Goal: Task Accomplishment & Management: Complete application form

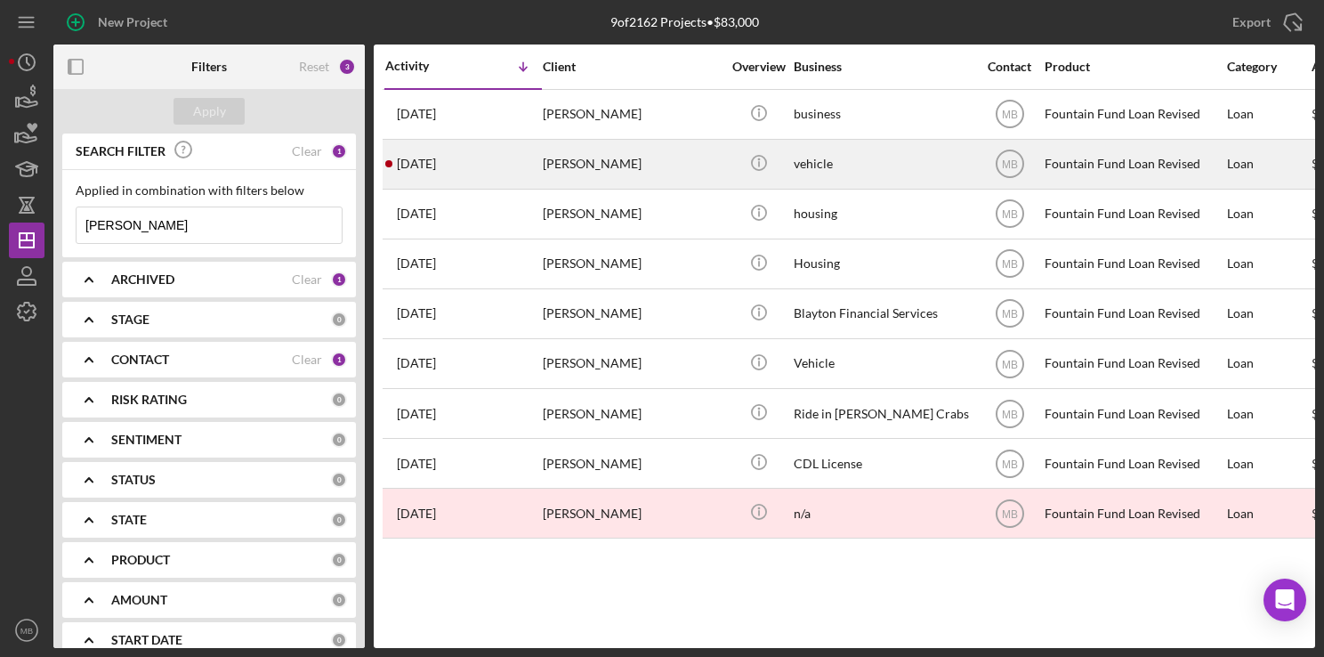
click at [562, 161] on div "[PERSON_NAME]" at bounding box center [632, 164] width 178 height 47
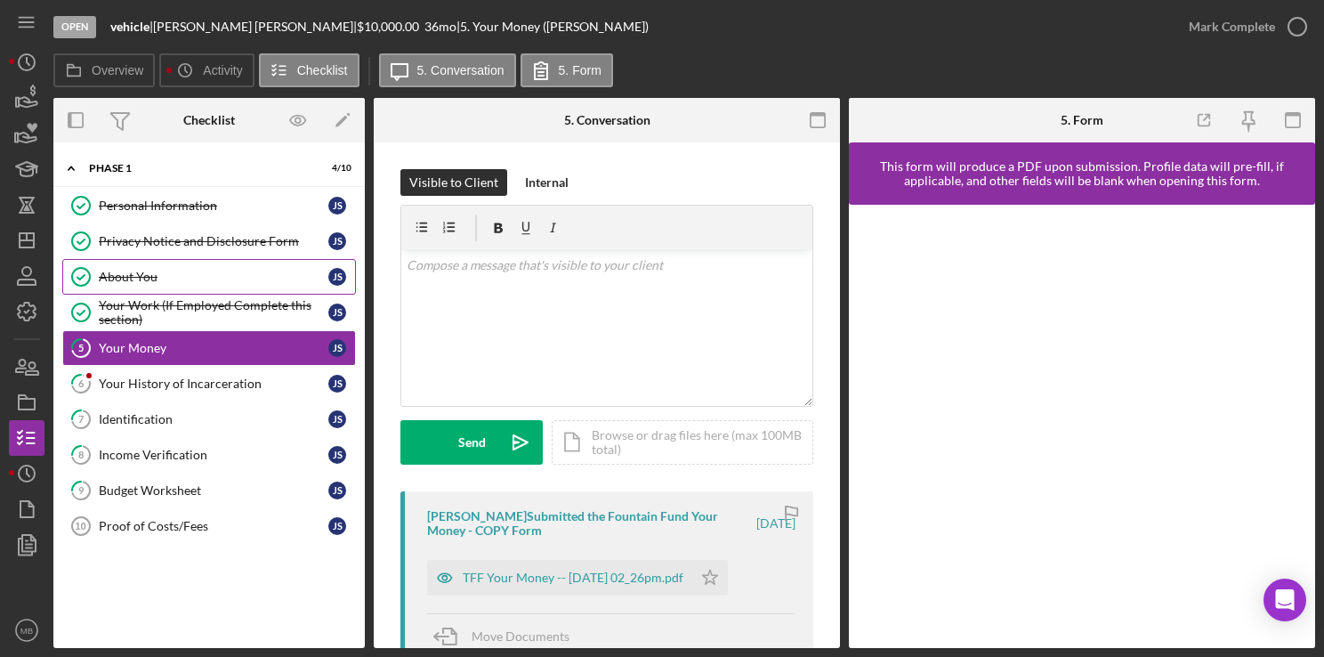
click at [167, 272] on div "About You" at bounding box center [214, 277] width 230 height 14
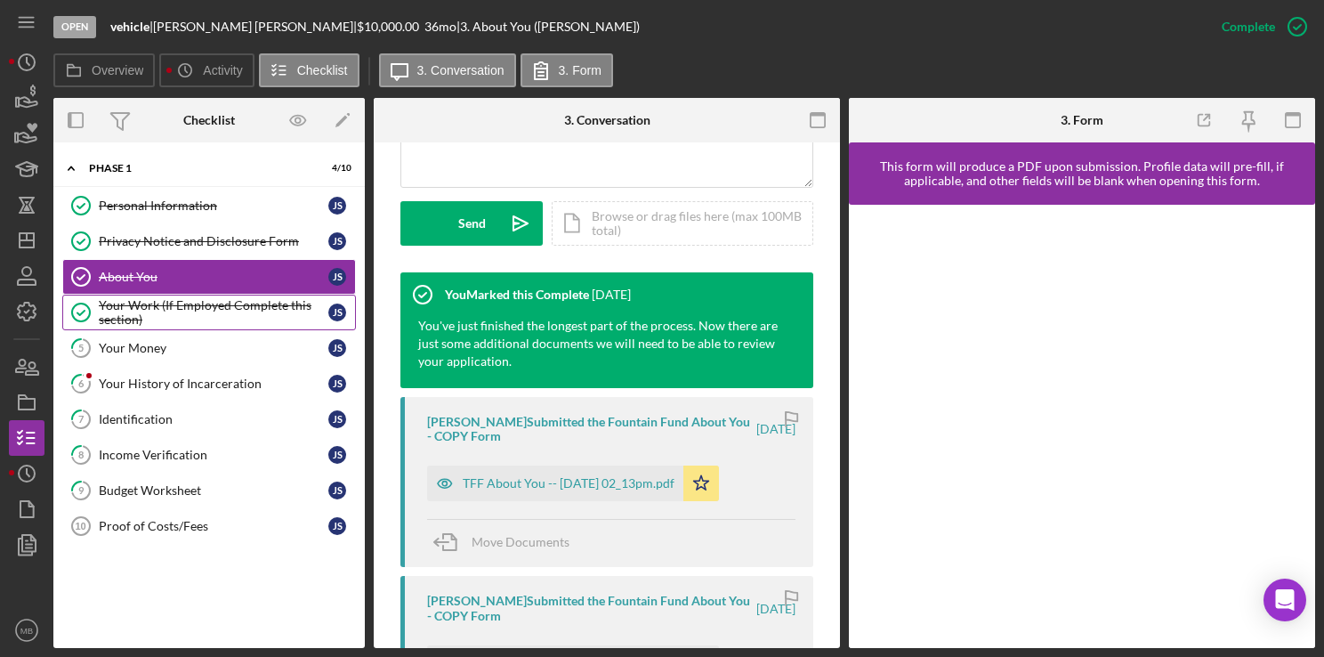
scroll to position [508, 0]
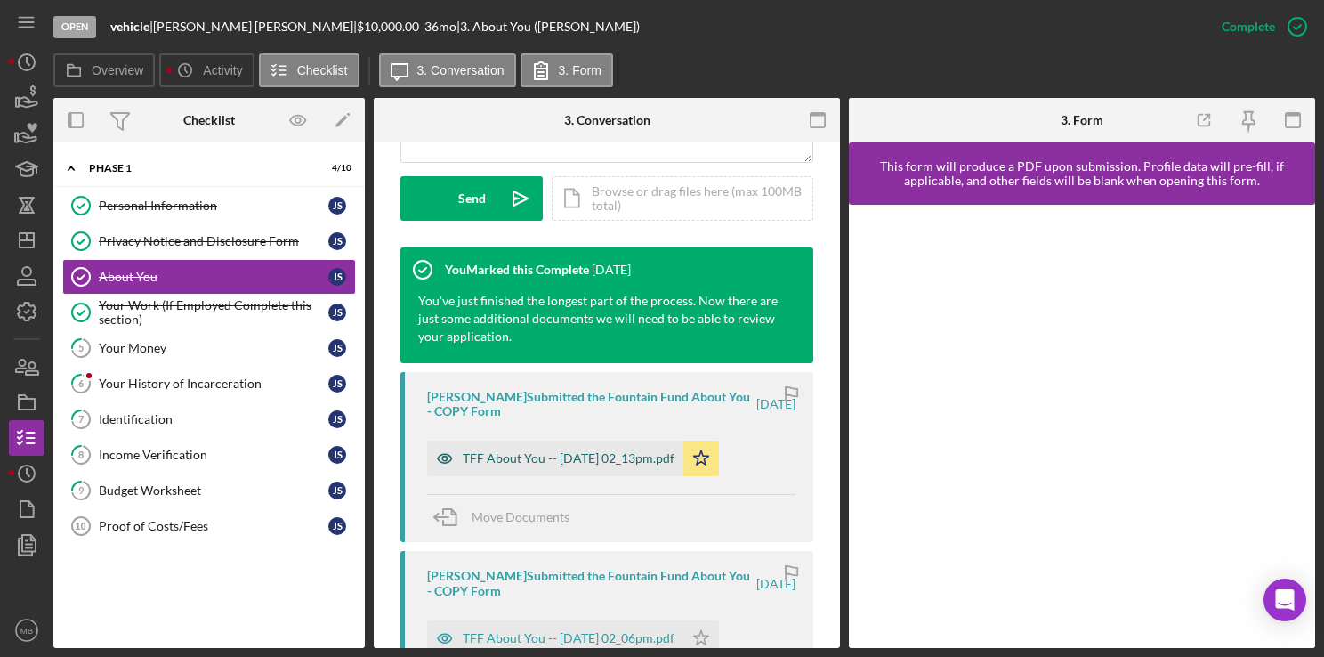
click at [557, 452] on div "TFF About You -- 2025-06-11 02_13pm.pdf" at bounding box center [569, 458] width 212 height 14
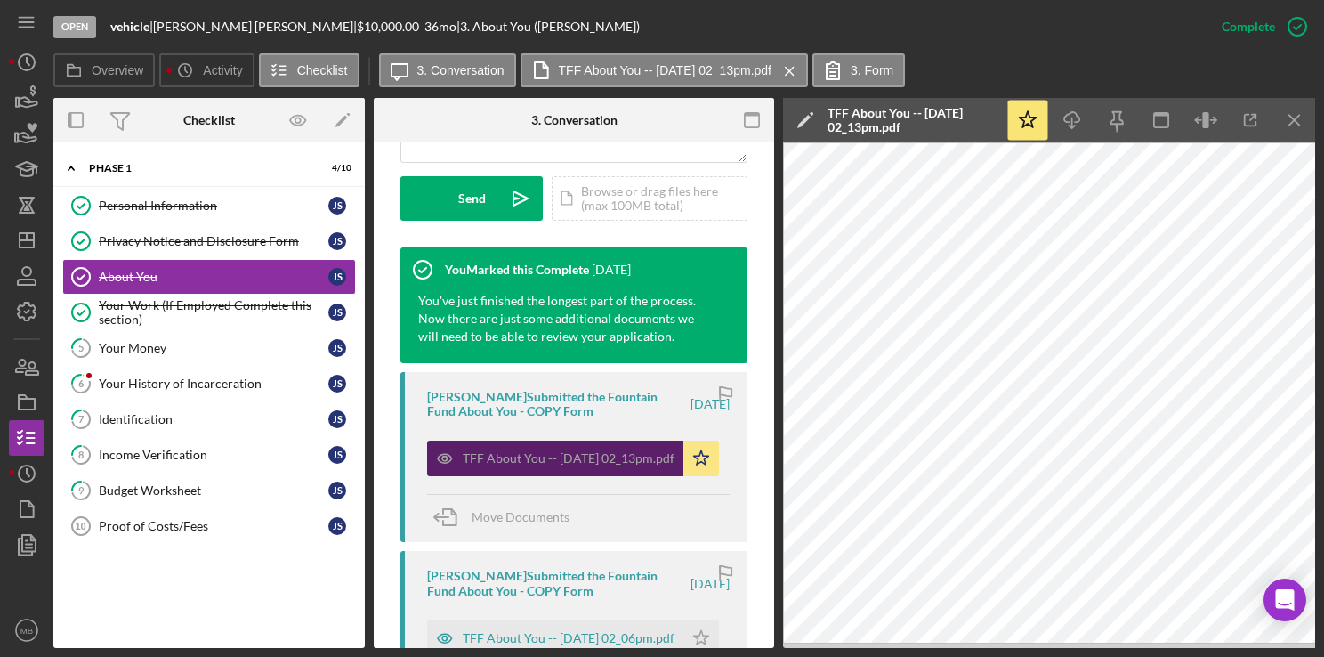
click at [557, 452] on div "TFF About You -- 2025-06-11 02_13pm.pdf" at bounding box center [569, 458] width 212 height 14
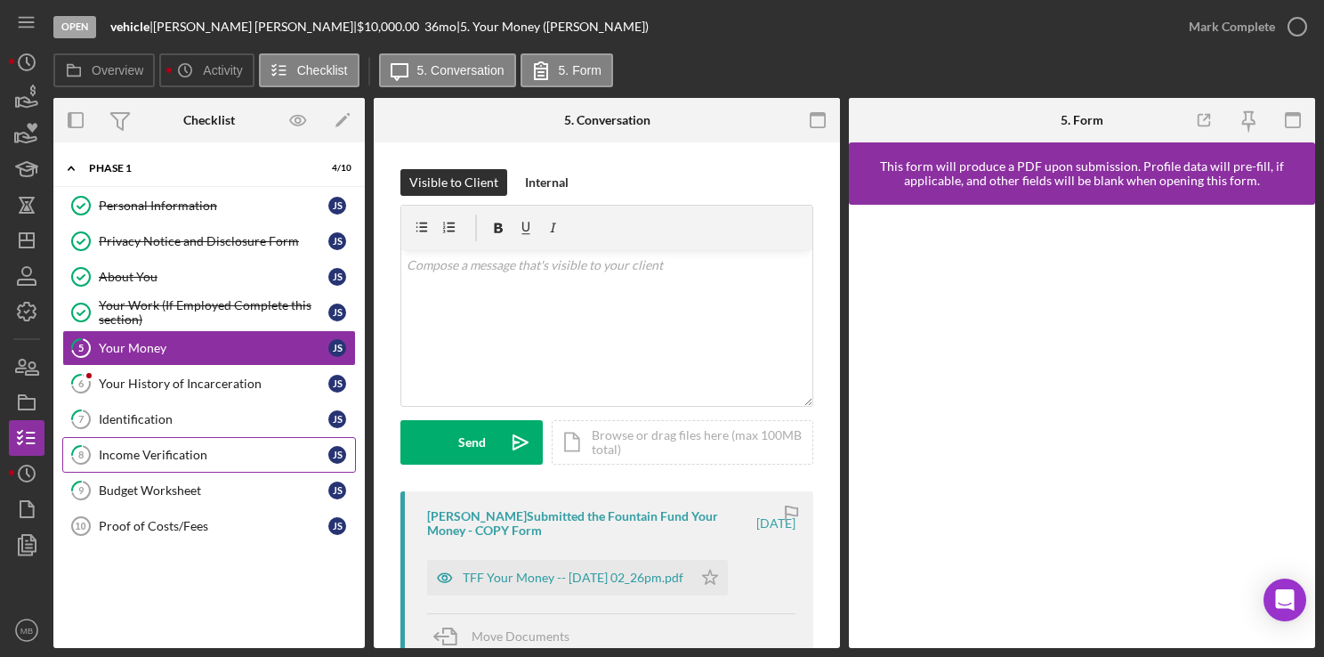
click at [137, 454] on div "Income Verification" at bounding box center [214, 455] width 230 height 14
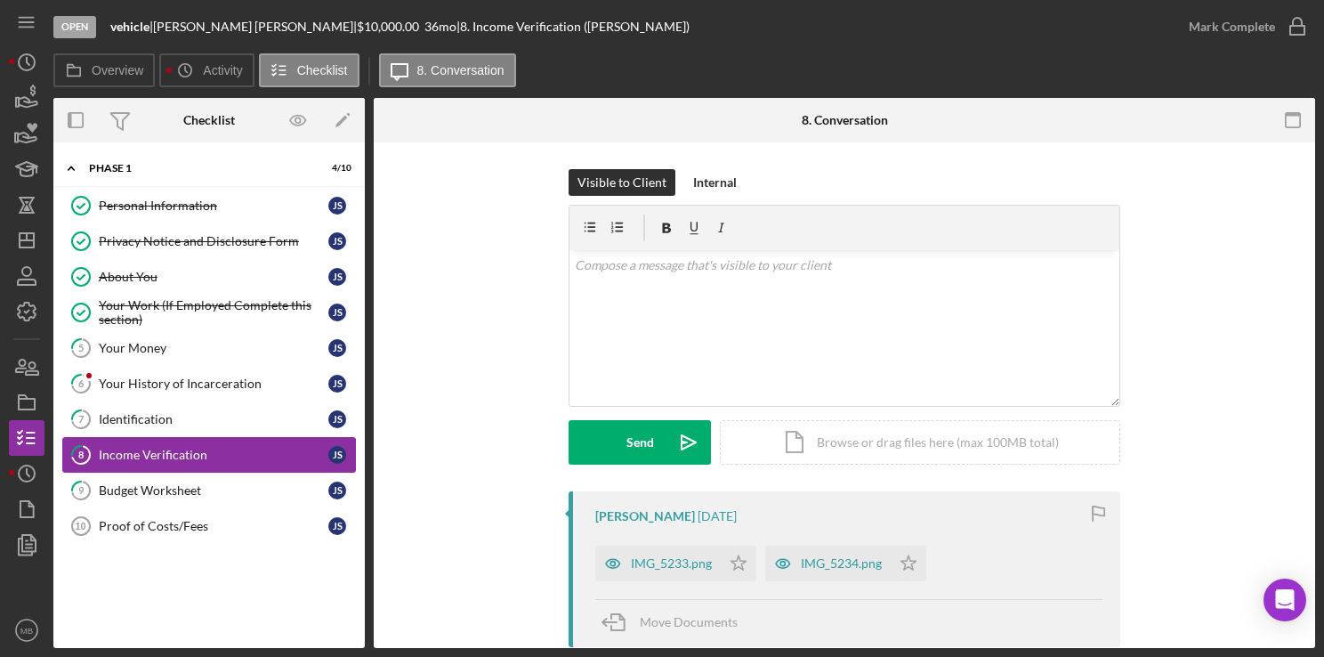
click at [137, 454] on div "Income Verification" at bounding box center [214, 455] width 230 height 14
click at [135, 407] on link "7 Identification J S" at bounding box center [209, 419] width 294 height 36
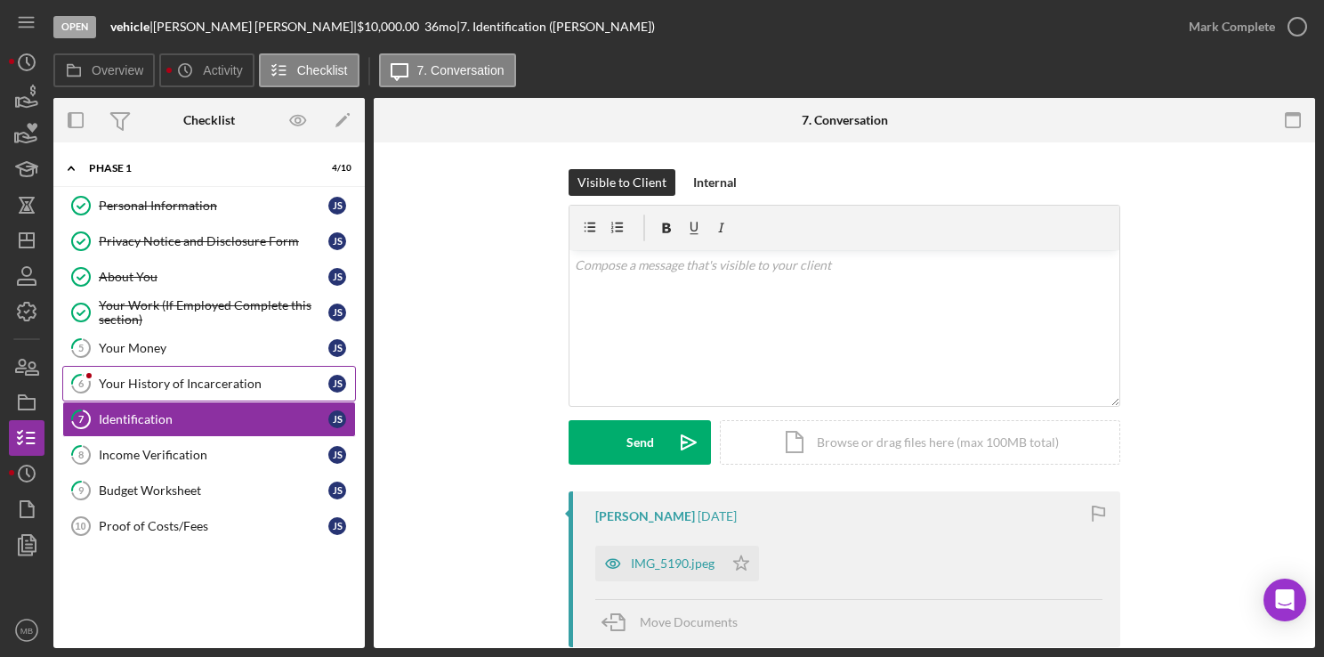
click at [134, 382] on div "Your History of Incarceration" at bounding box center [214, 383] width 230 height 14
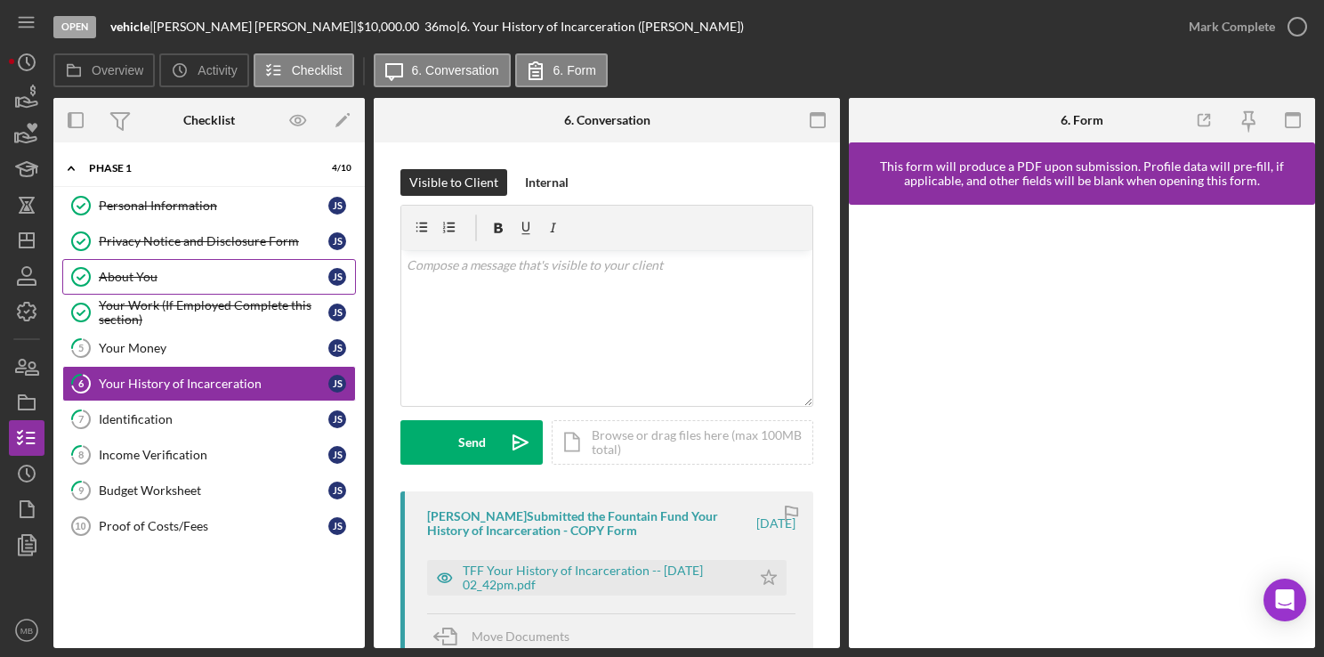
click at [116, 277] on div "About You" at bounding box center [214, 277] width 230 height 14
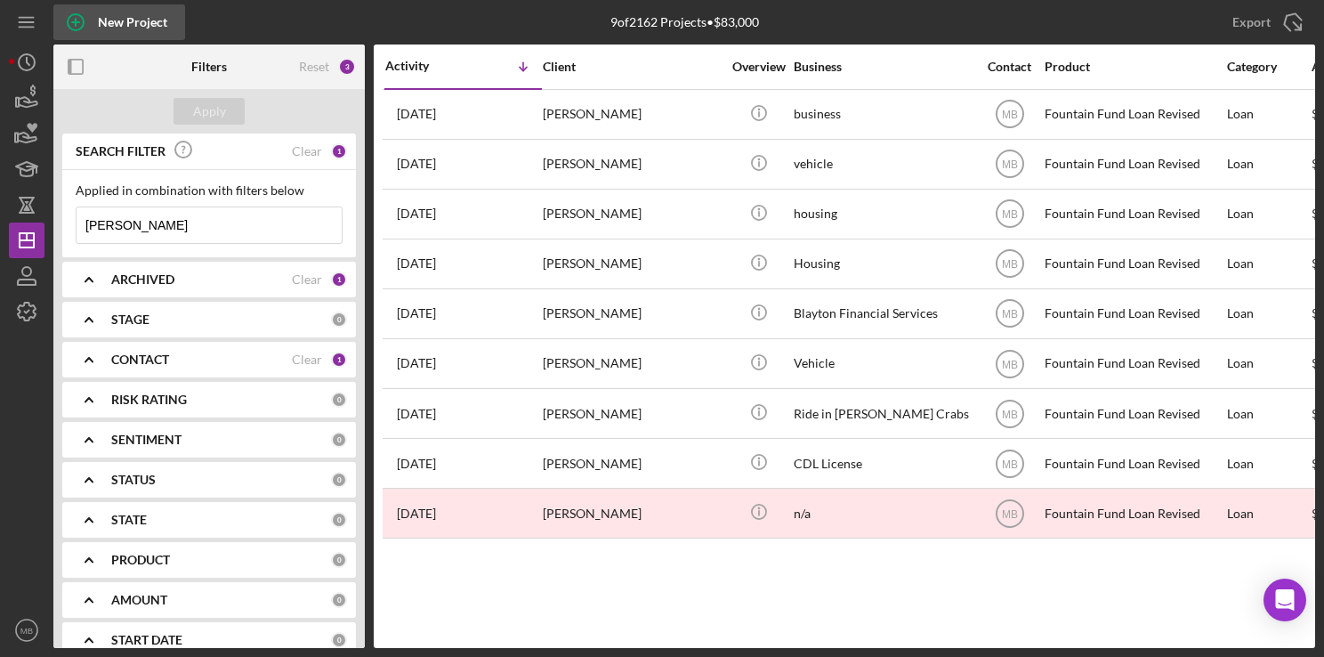
click at [74, 14] on circle "button" at bounding box center [76, 22] width 16 height 16
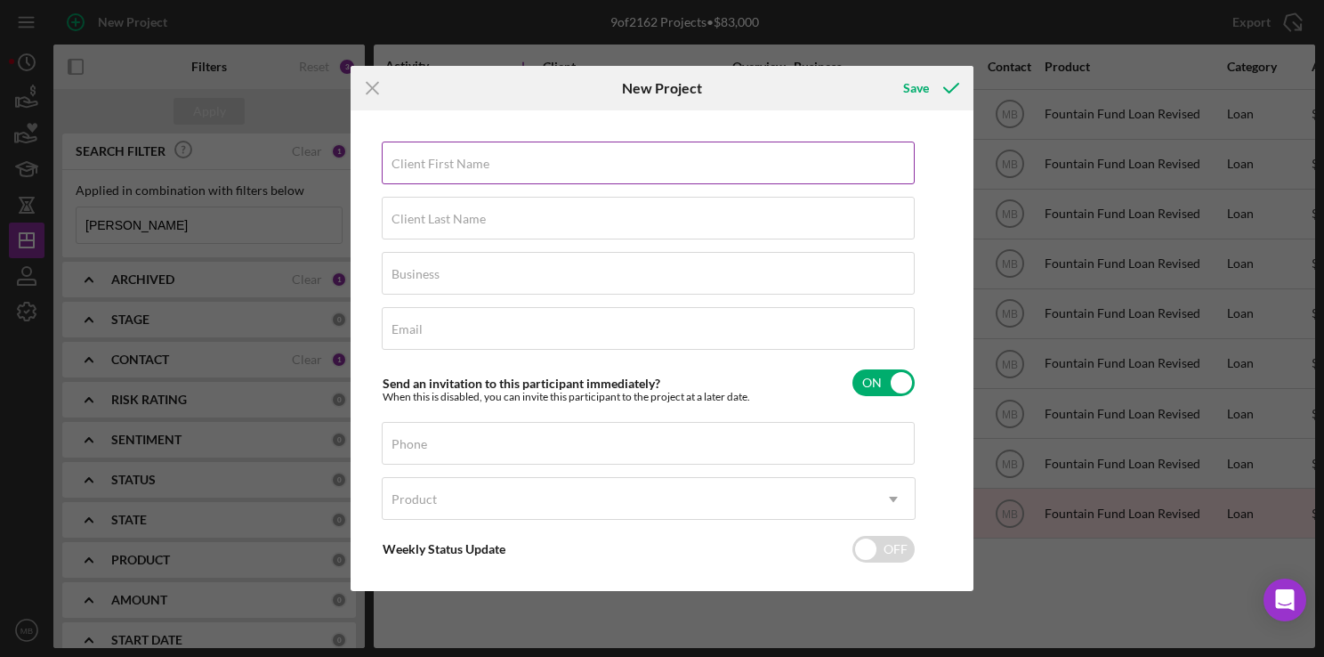
click at [442, 169] on label "Client First Name" at bounding box center [440, 164] width 98 height 14
click at [442, 169] on input "Client First Name" at bounding box center [648, 162] width 533 height 43
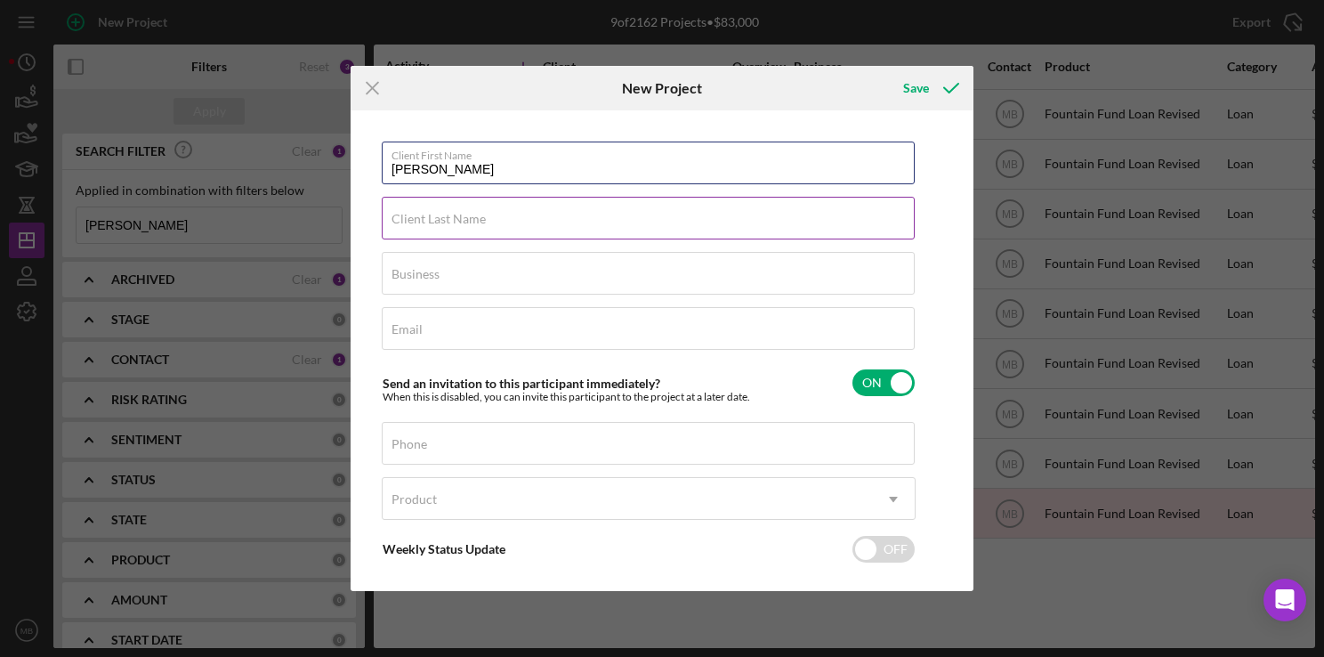
type input "[PERSON_NAME]"
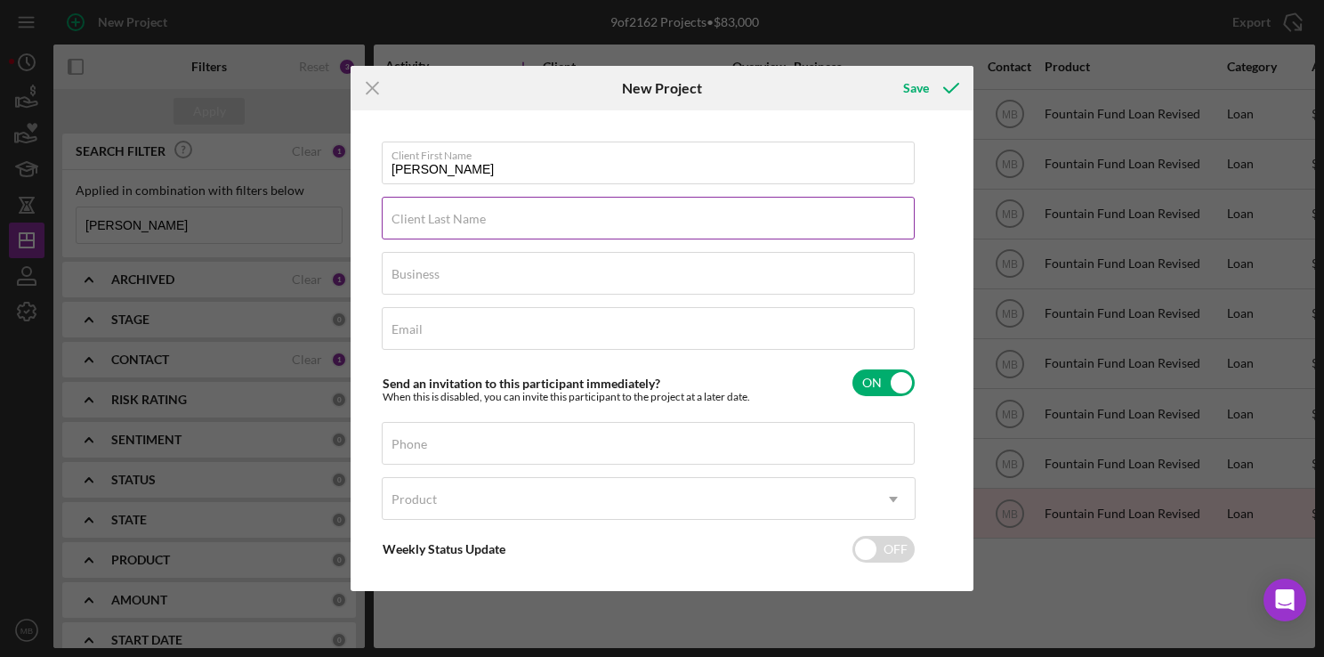
click at [840, 224] on div "Client Last Name Required" at bounding box center [649, 219] width 534 height 44
type input "F"
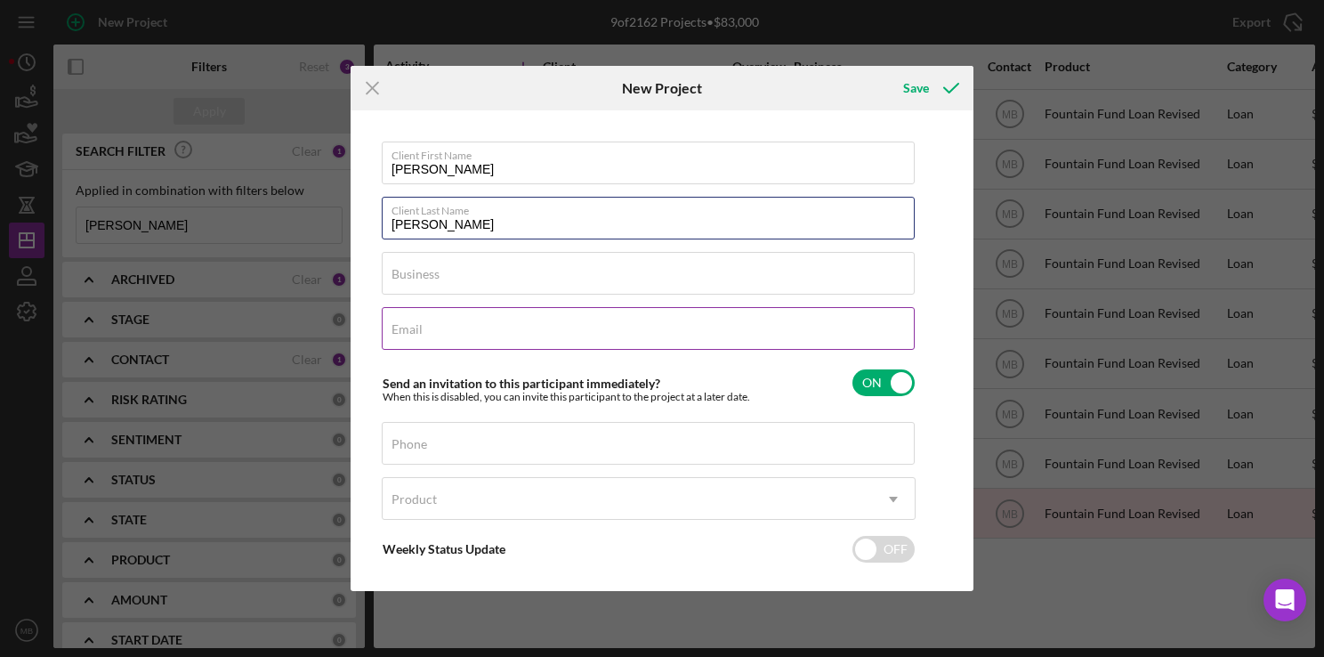
type input "[PERSON_NAME]"
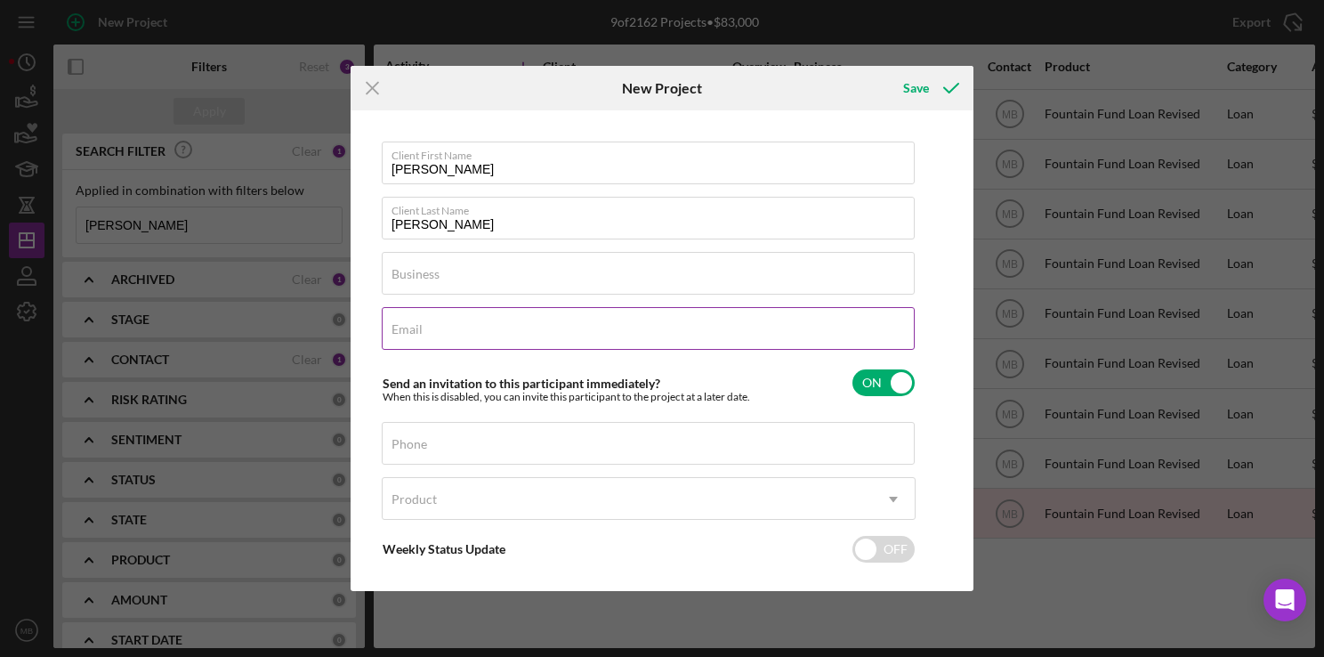
click at [793, 337] on input "Email" at bounding box center [648, 328] width 533 height 43
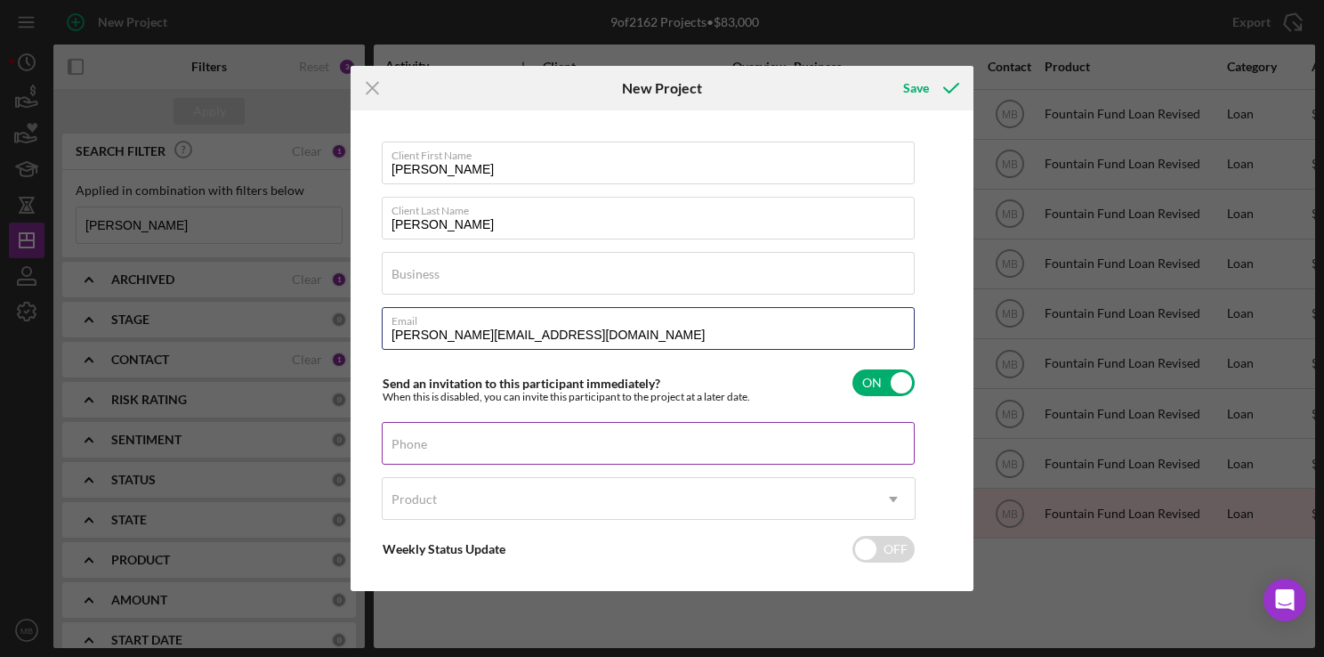
type input "[PERSON_NAME][EMAIL_ADDRESS][DOMAIN_NAME]"
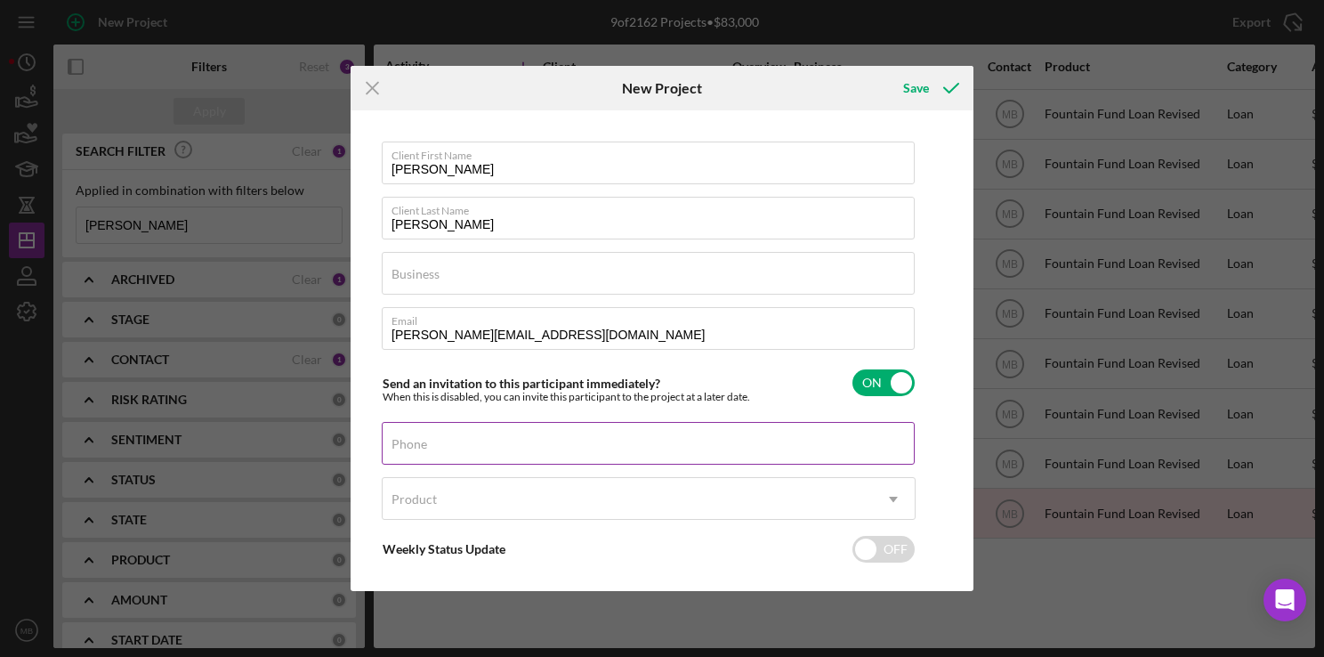
click at [640, 455] on input "Phone" at bounding box center [648, 443] width 533 height 43
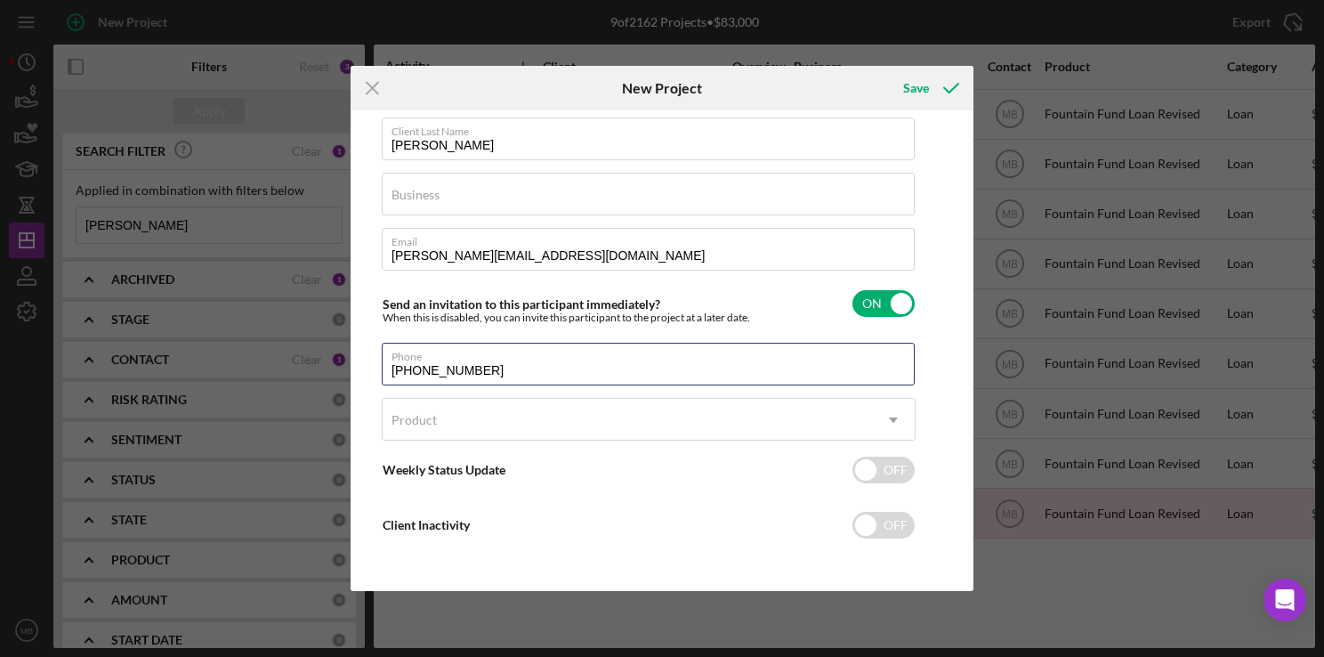
type input "[PHONE_NUMBER]"
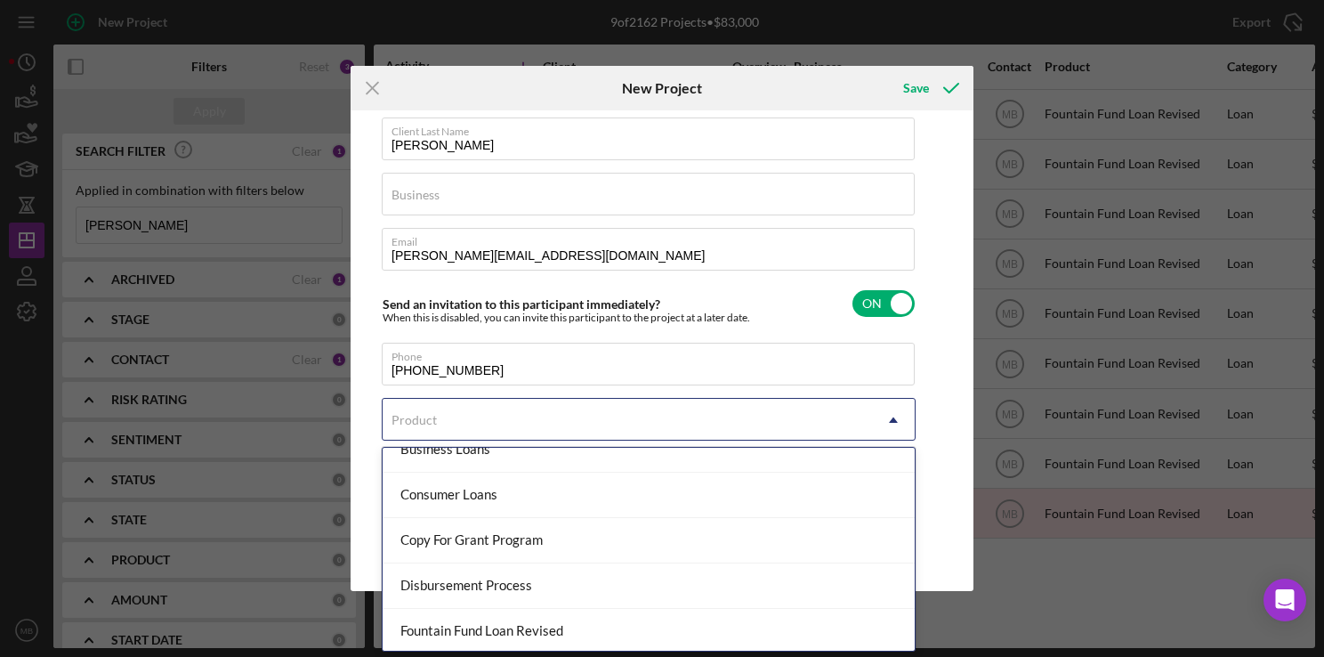
scroll to position [157, 0]
click at [617, 554] on div "Fountain Fund Loan Revised" at bounding box center [649, 539] width 532 height 45
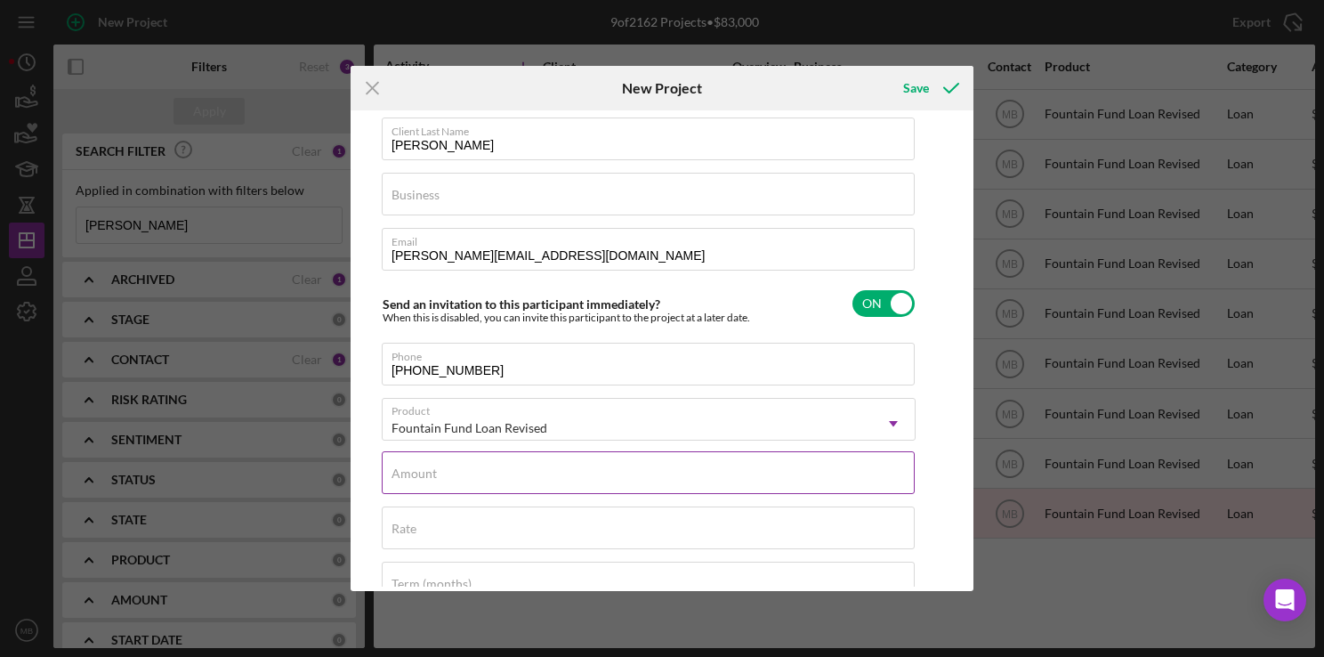
click at [653, 480] on input "Amount" at bounding box center [648, 472] width 533 height 43
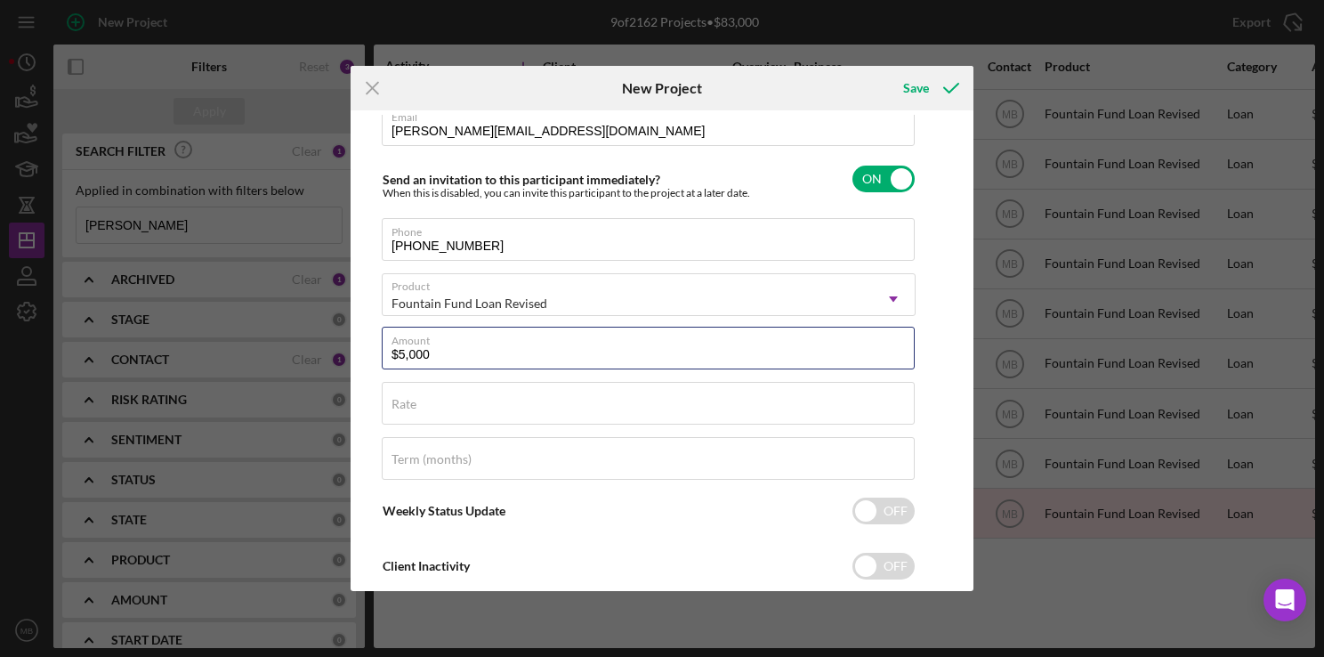
scroll to position [211, 0]
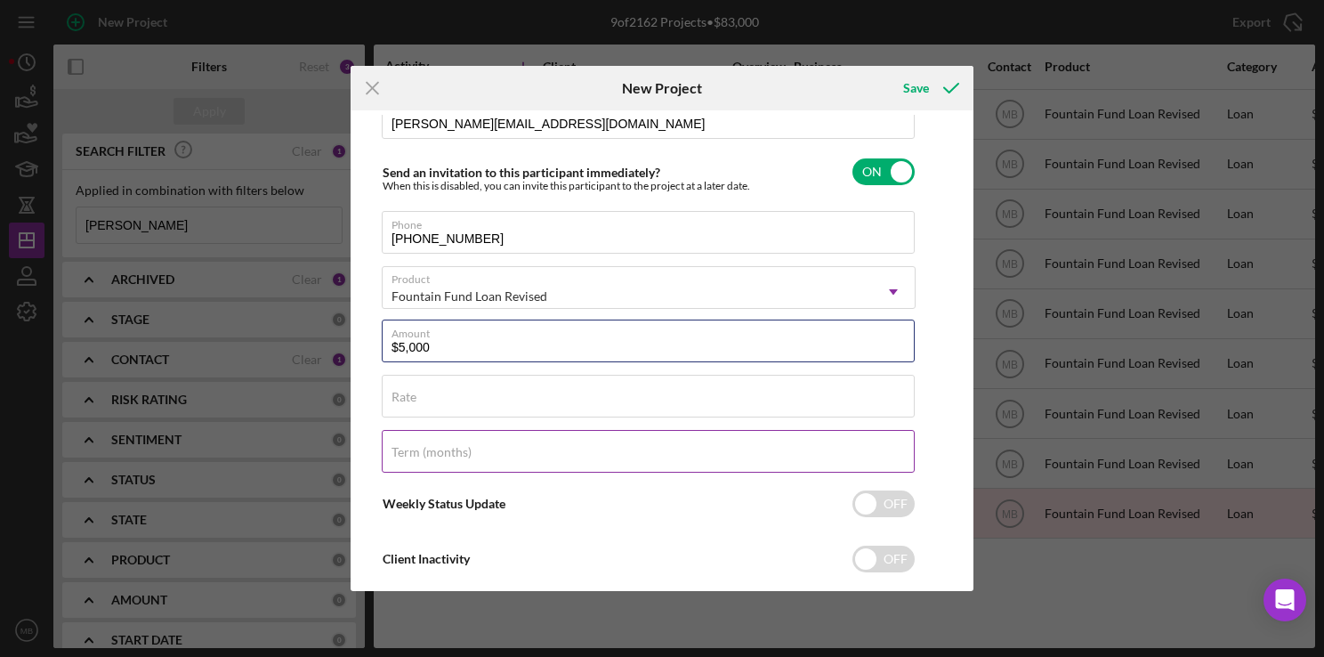
type input "$5,000"
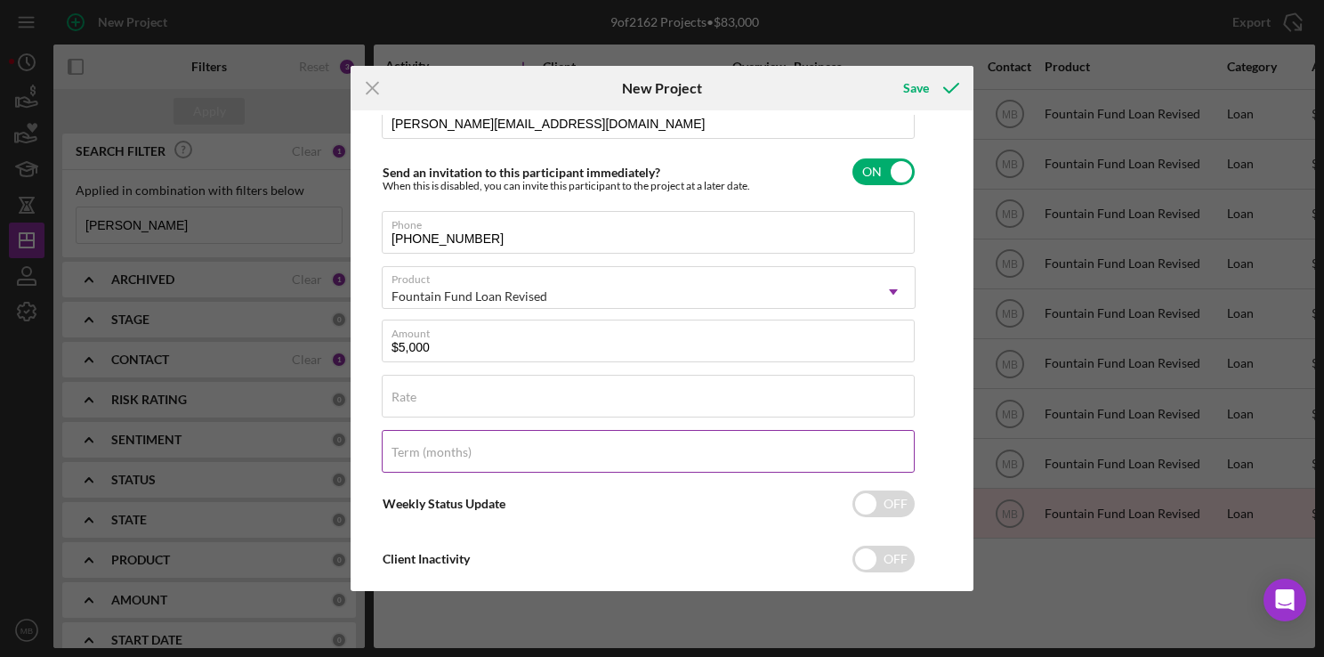
click at [662, 460] on input "Term (months)" at bounding box center [648, 451] width 533 height 43
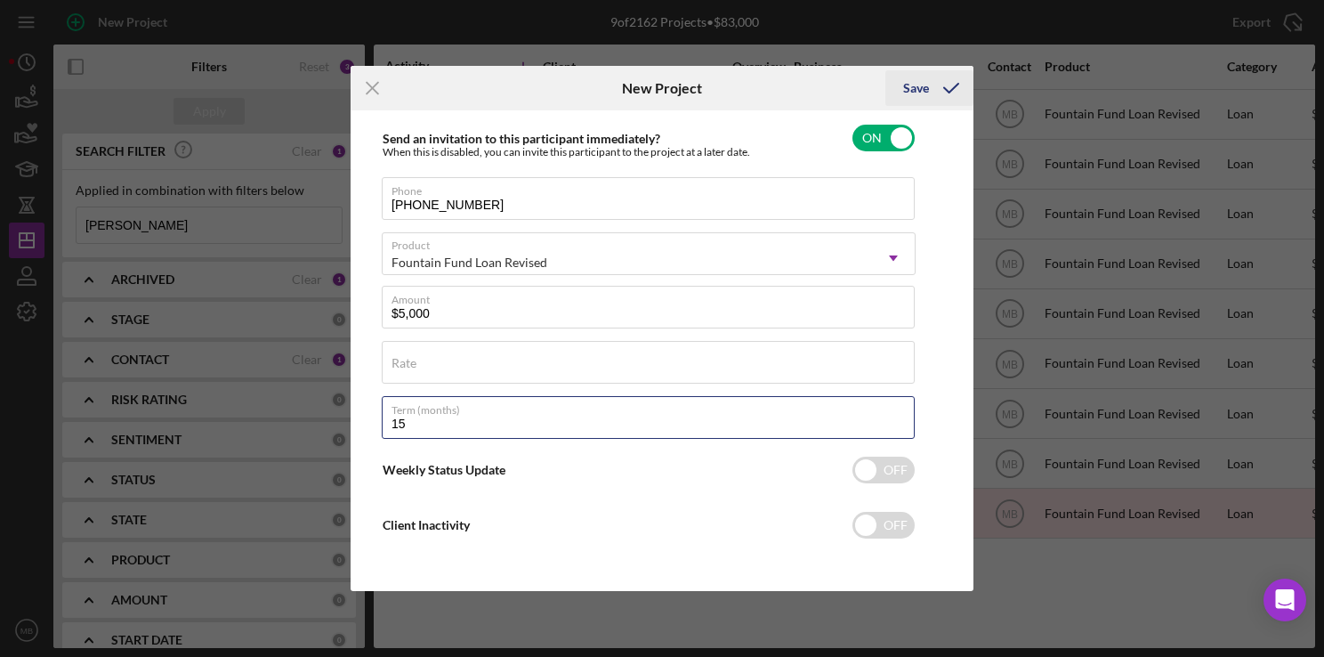
type input "15"
click at [921, 93] on div "Save" at bounding box center [916, 88] width 26 height 36
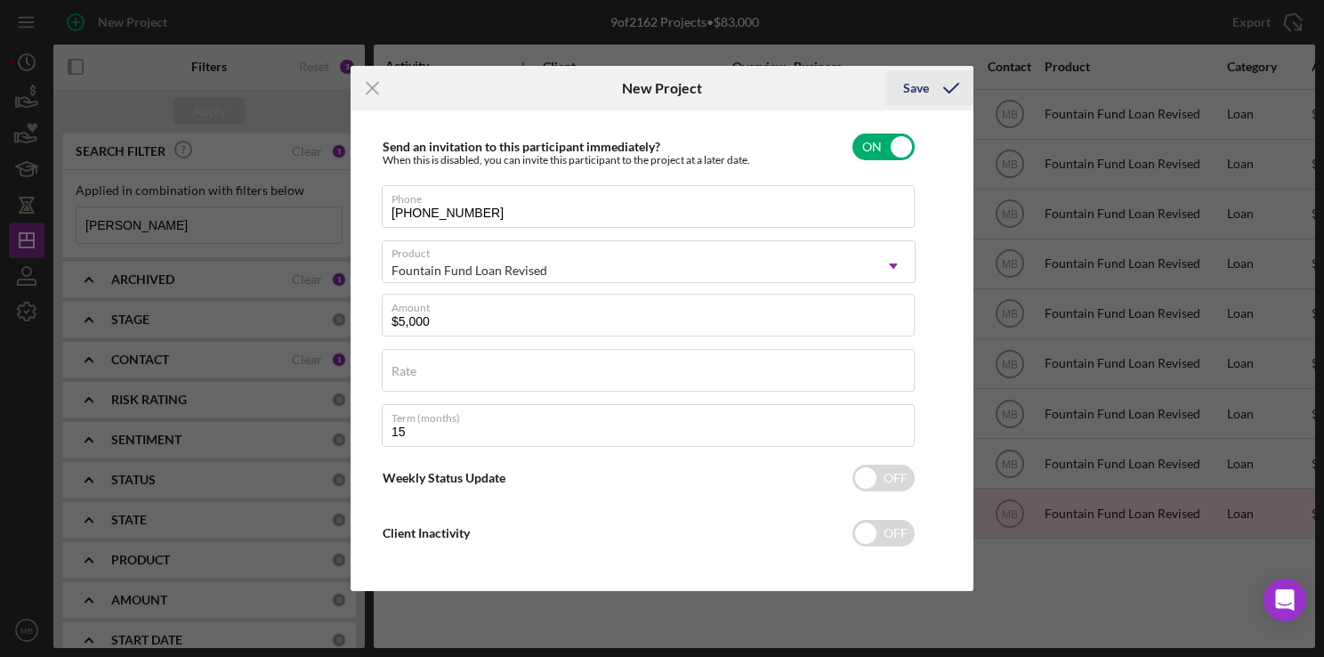
scroll to position [253, 0]
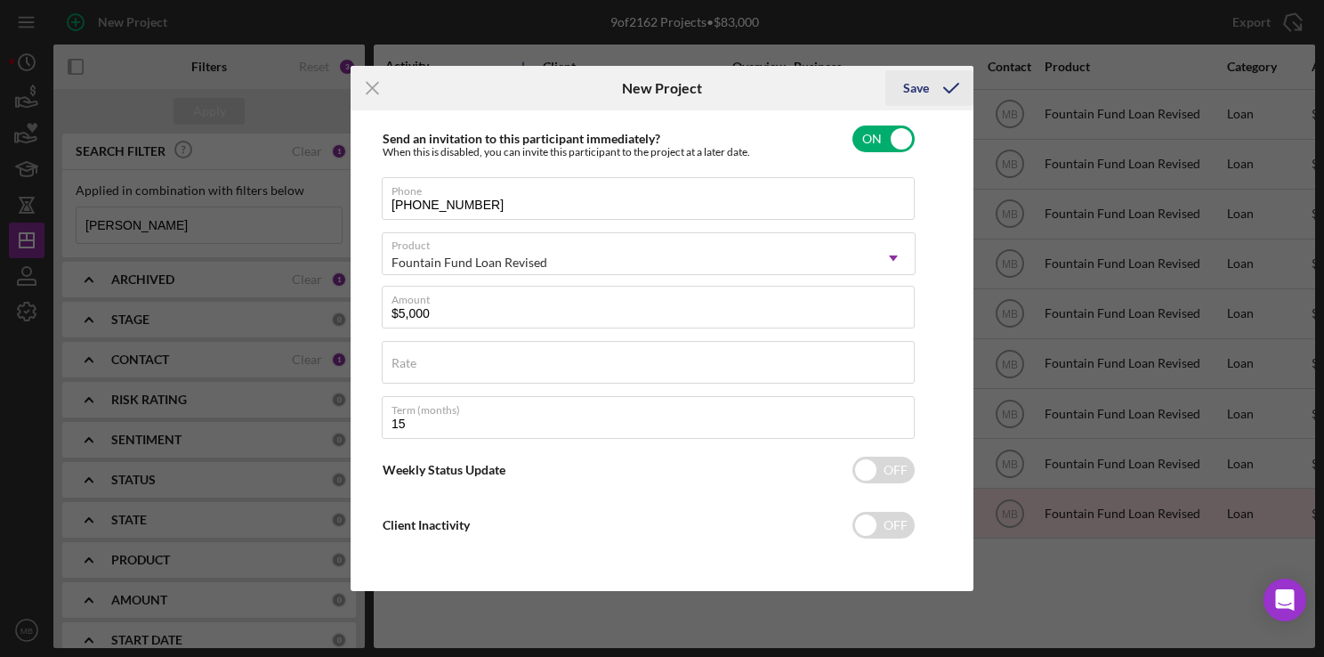
click at [916, 93] on div "Save" at bounding box center [916, 88] width 26 height 36
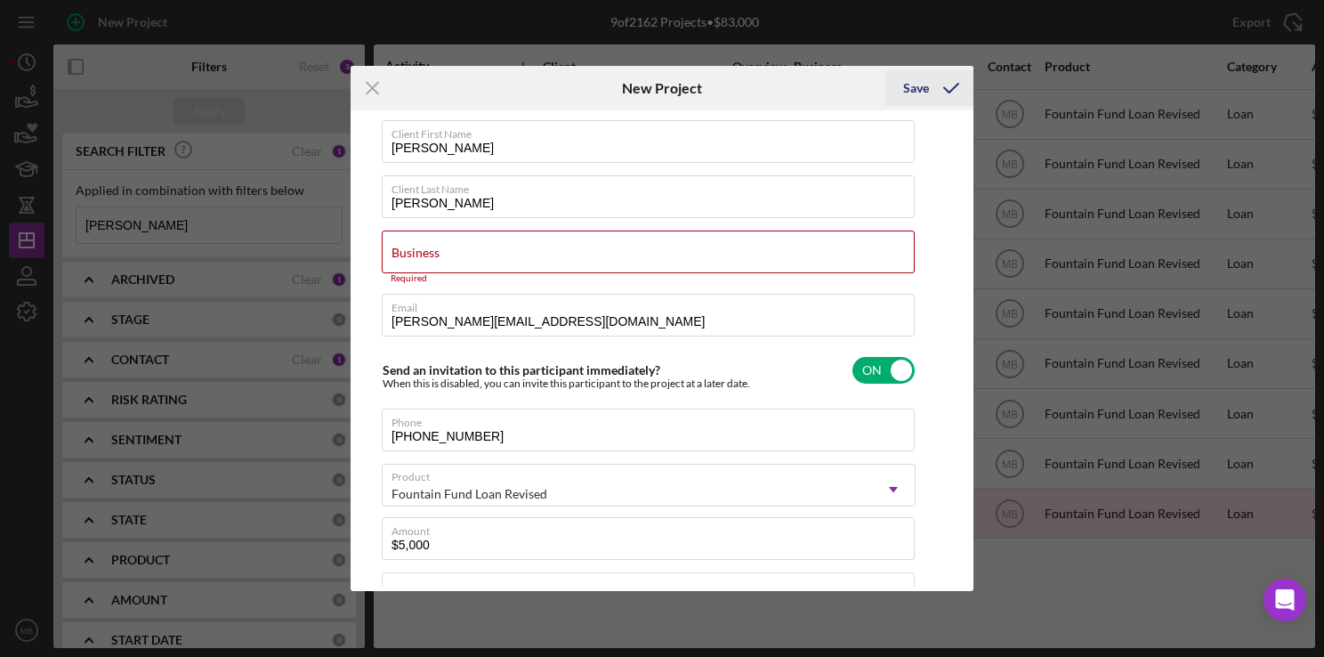
scroll to position [11, 0]
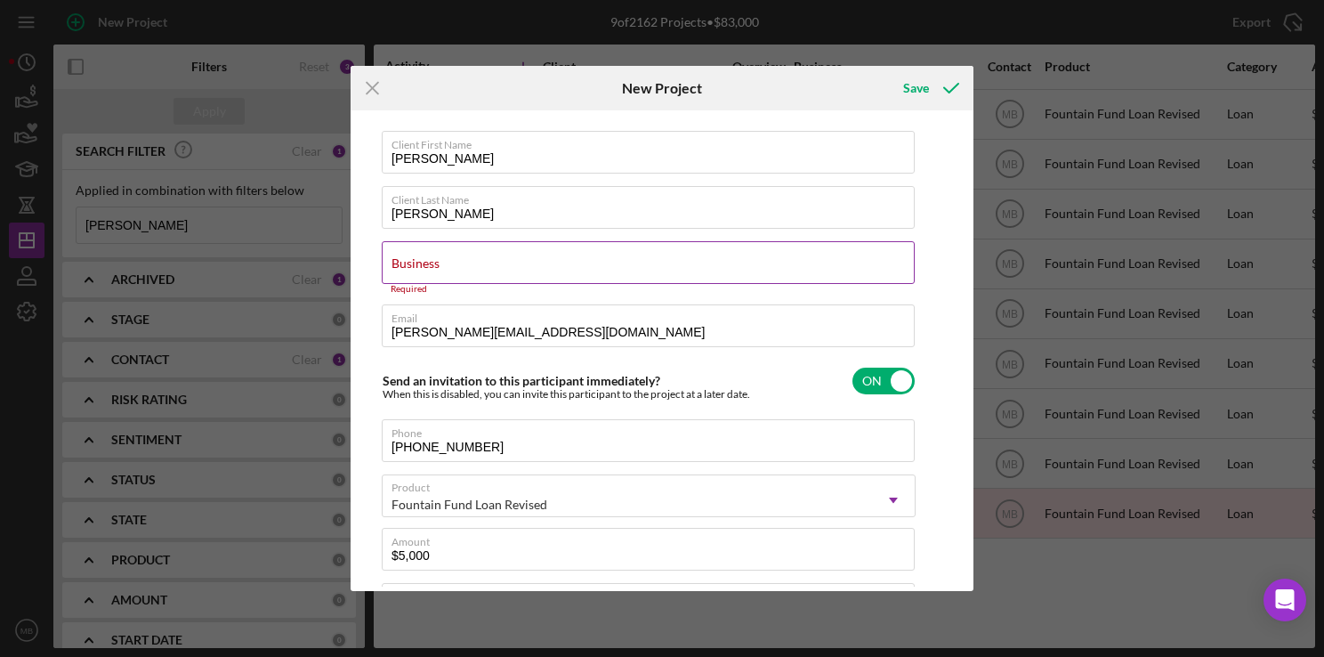
click at [690, 270] on input "Business" at bounding box center [648, 262] width 533 height 43
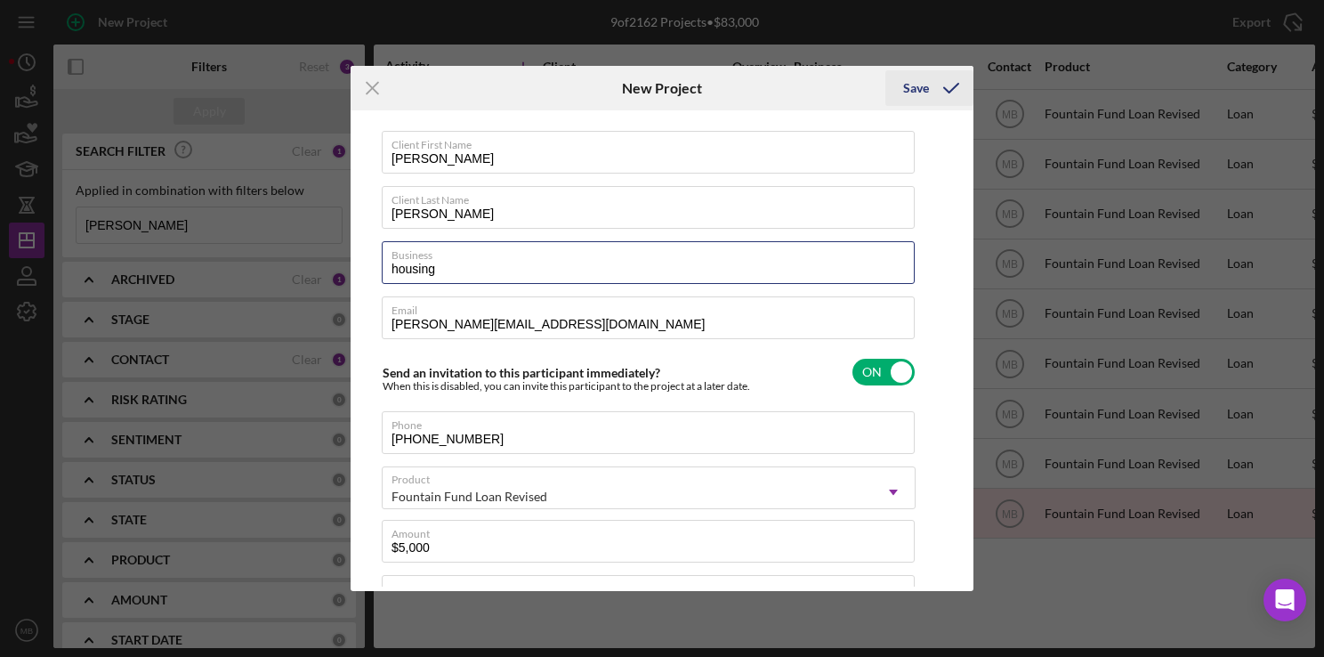
type input "housing"
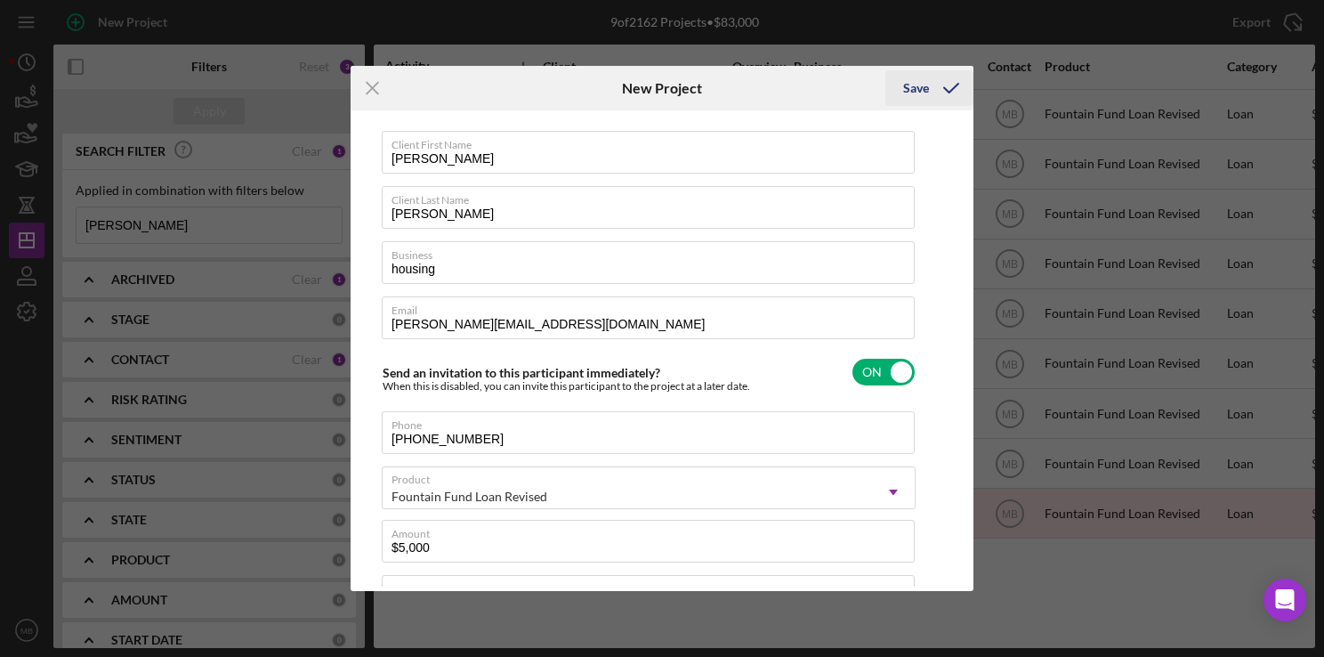
click at [920, 91] on div "Save" at bounding box center [916, 88] width 26 height 36
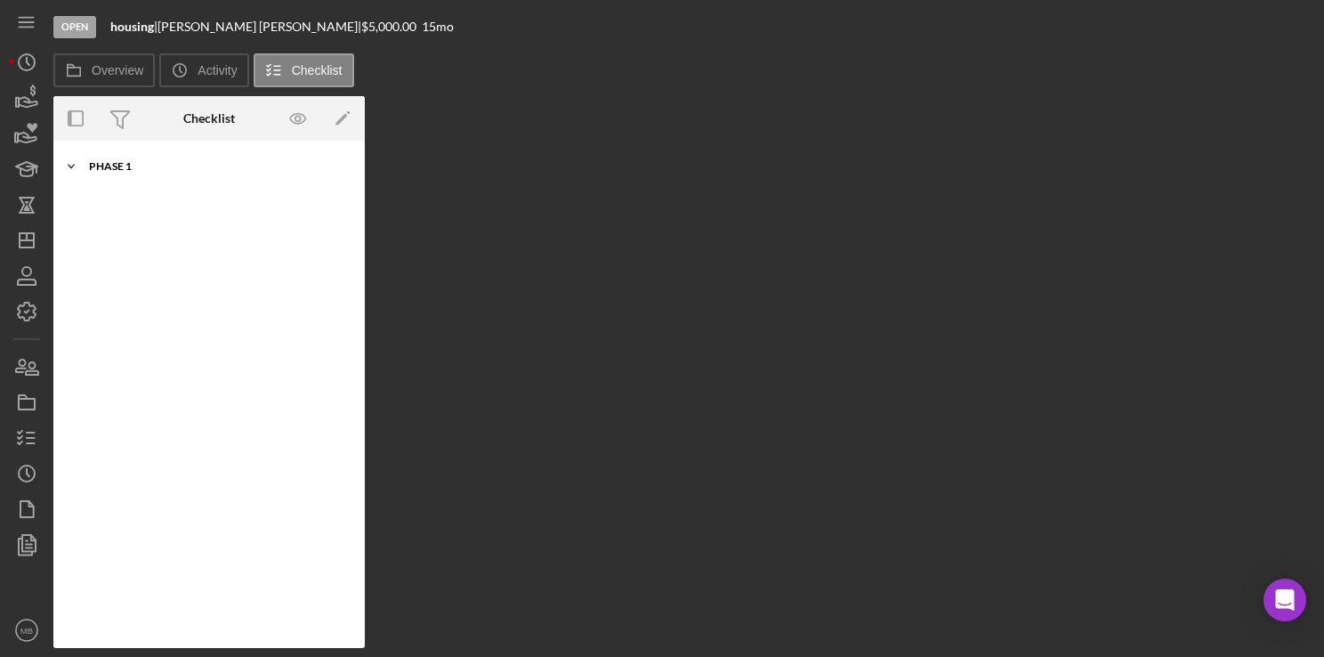
click at [125, 167] on div "Phase 1" at bounding box center [216, 166] width 254 height 11
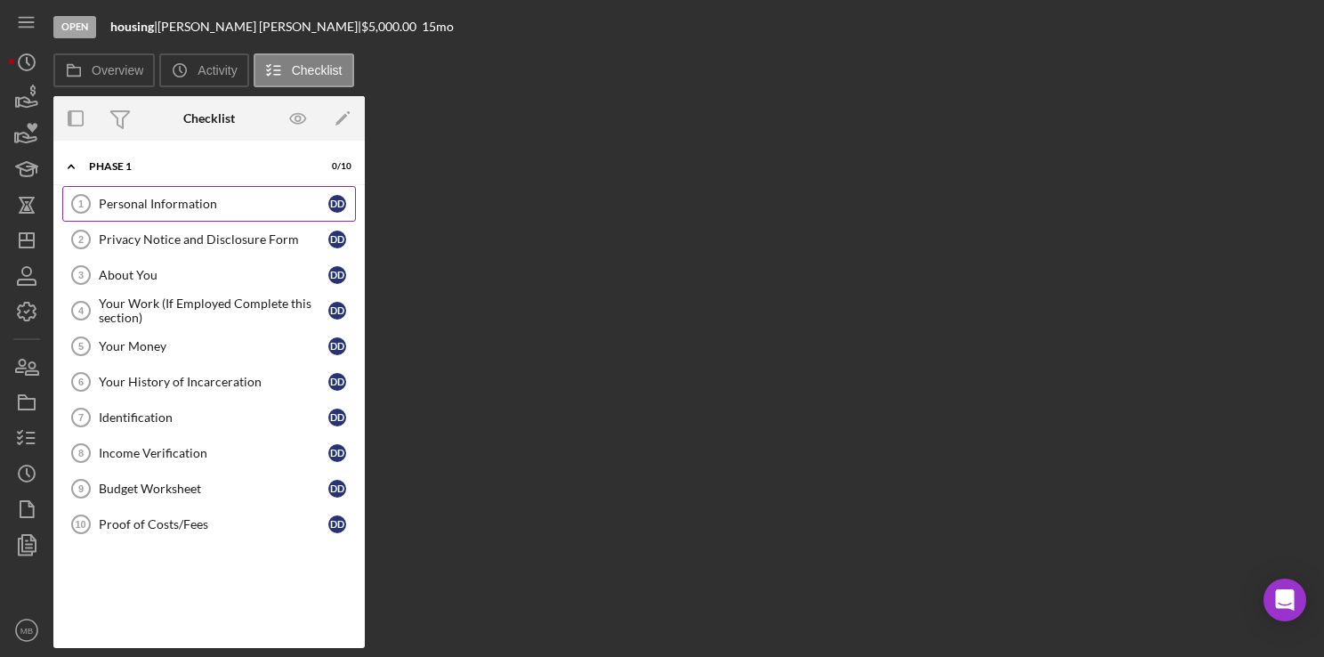
click at [125, 202] on div "Personal Information" at bounding box center [214, 204] width 230 height 14
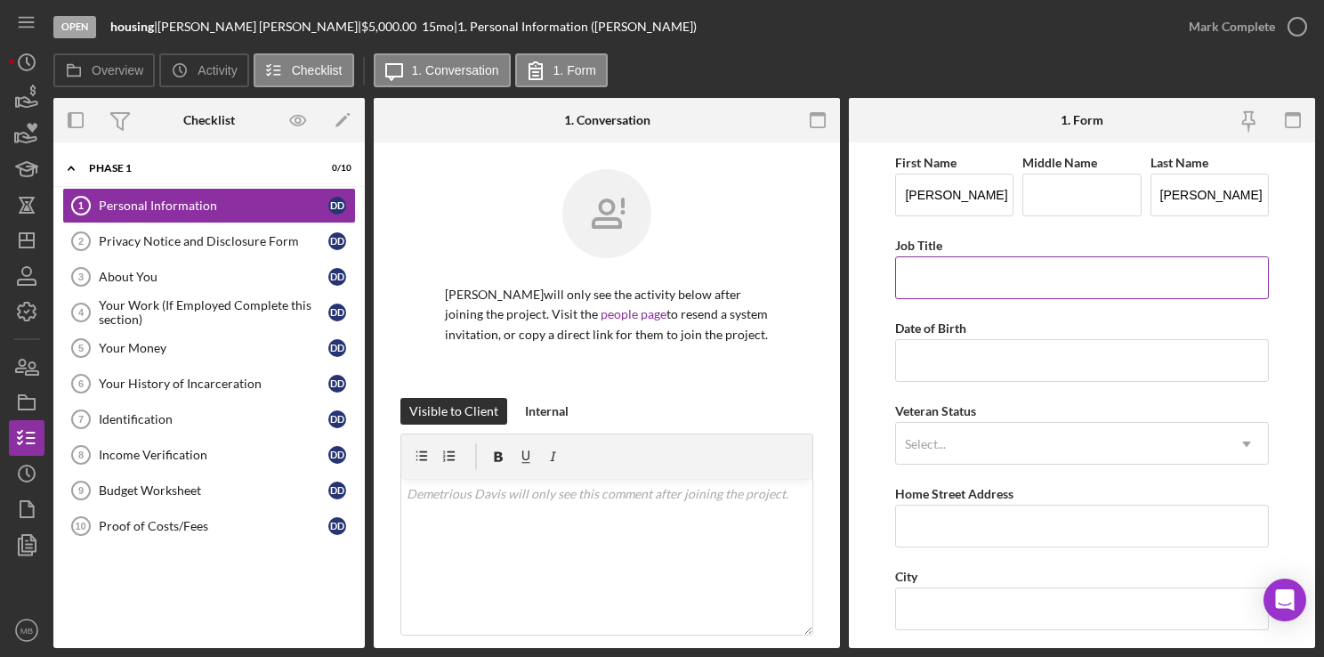
click at [1024, 297] on input "Job Title" at bounding box center [1081, 277] width 373 height 43
type input "rsr route service representative"
click at [1050, 365] on input "Date of Birth" at bounding box center [1081, 360] width 373 height 43
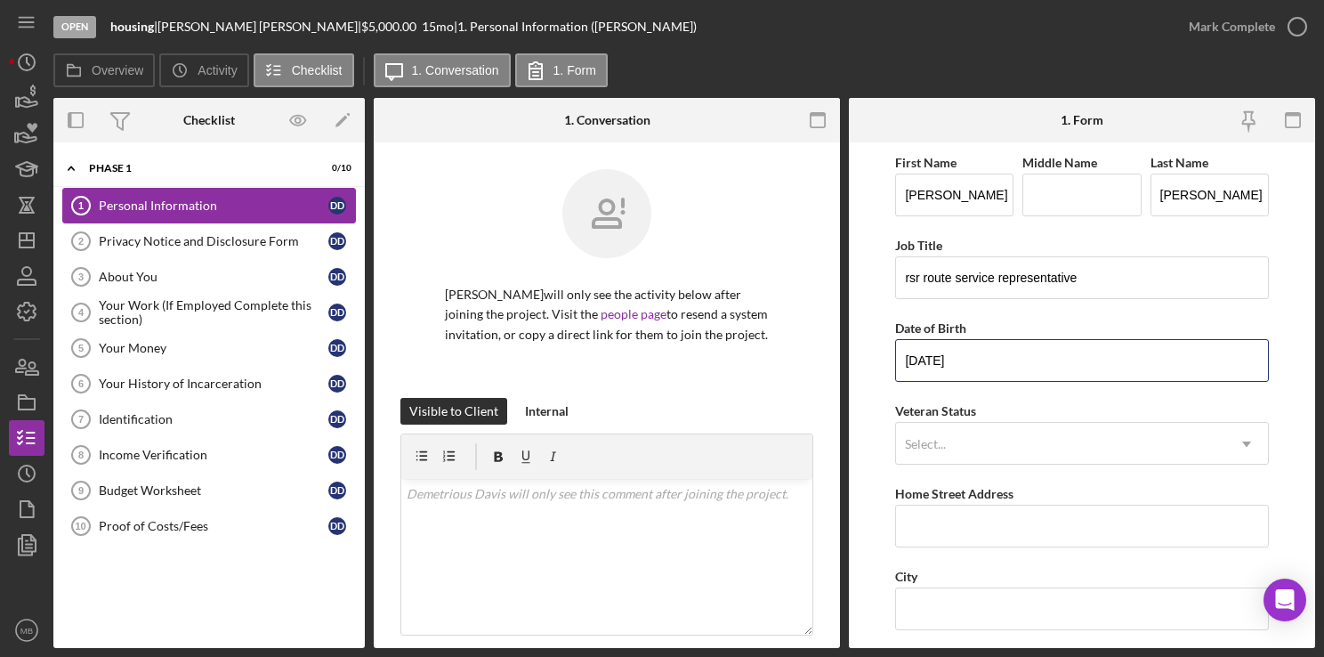
type input "[DATE]"
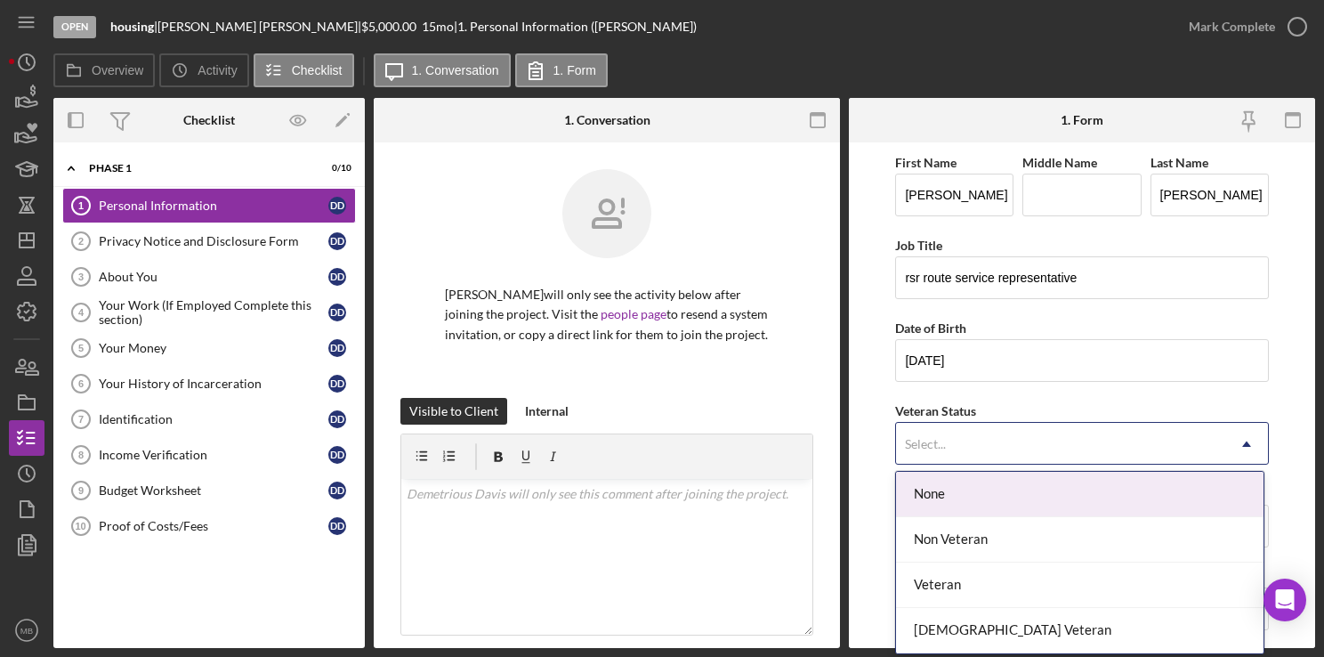
click at [1017, 548] on div "Non Veteran" at bounding box center [1079, 539] width 367 height 45
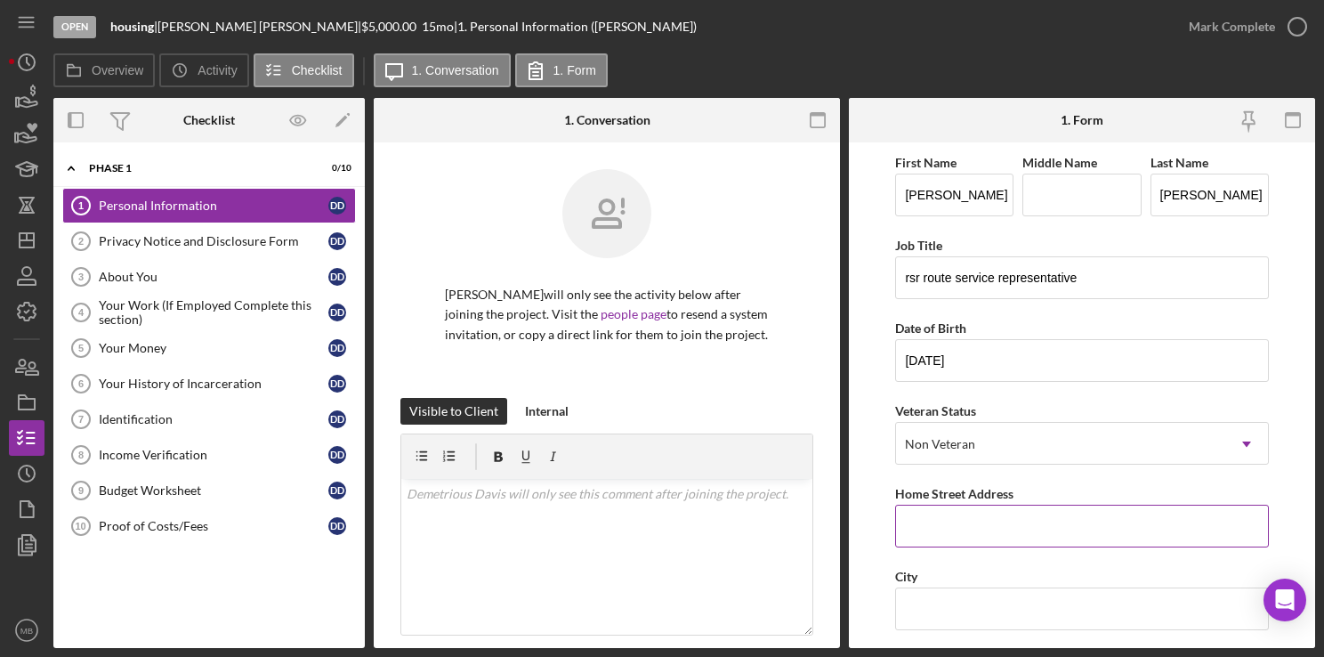
click at [1027, 530] on input "Home Street Address" at bounding box center [1081, 525] width 373 height 43
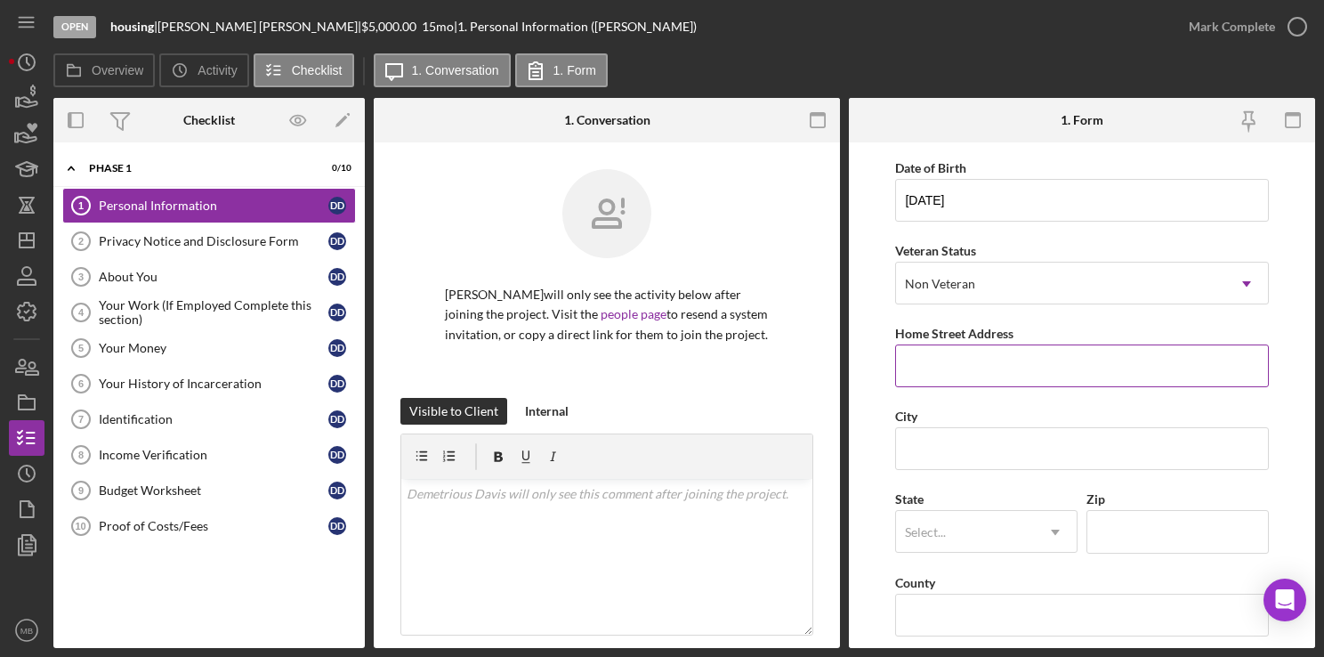
scroll to position [160, 0]
click at [910, 368] on input "Home Street Address" at bounding box center [1081, 365] width 373 height 43
click at [1058, 367] on input "Home Street Address" at bounding box center [1081, 365] width 373 height 43
click at [1046, 367] on input "Home Street Address" at bounding box center [1081, 365] width 373 height 43
click at [1049, 368] on input "Home Street Address" at bounding box center [1081, 365] width 373 height 43
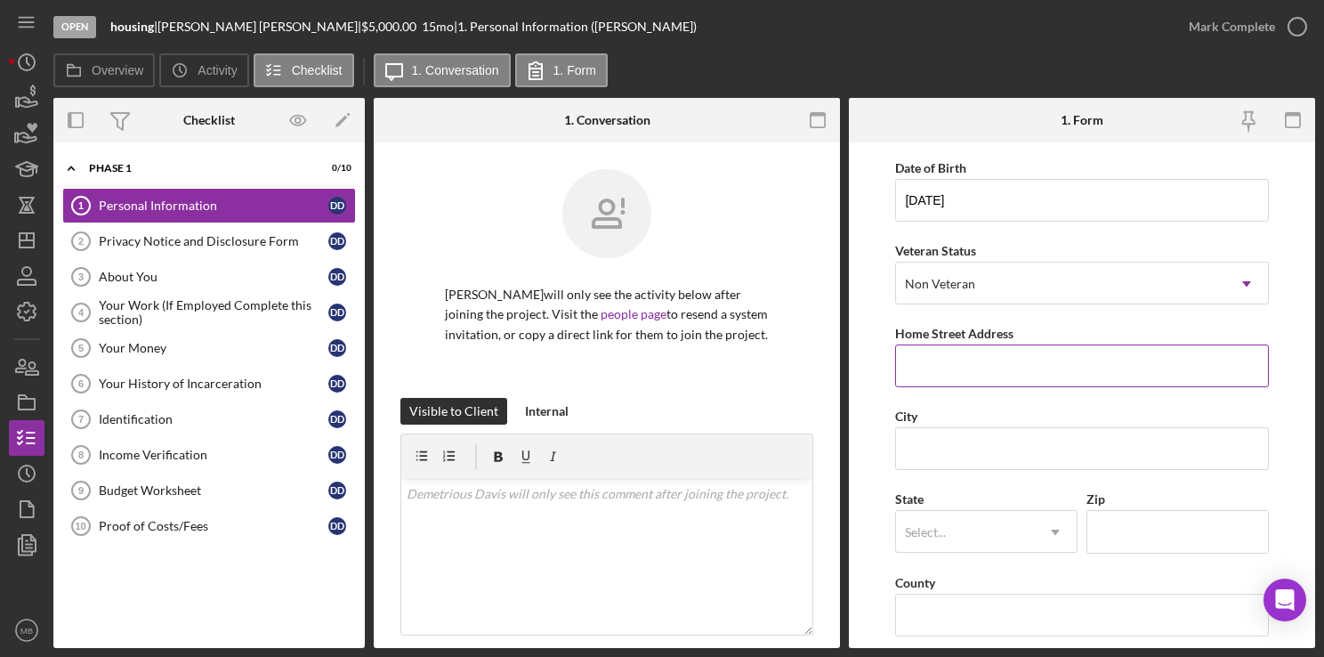
click at [1045, 358] on input "Home Street Address" at bounding box center [1081, 365] width 373 height 43
click at [1039, 358] on input "Home Street Address" at bounding box center [1081, 365] width 373 height 43
click at [1038, 358] on input "Home Street Address" at bounding box center [1081, 365] width 373 height 43
click at [946, 370] on input "Home Street Address" at bounding box center [1081, 365] width 373 height 43
click at [851, 396] on form "First Name [PERSON_NAME] Middle Name Last Name [PERSON_NAME] Job Title rsr rout…" at bounding box center [1082, 394] width 466 height 505
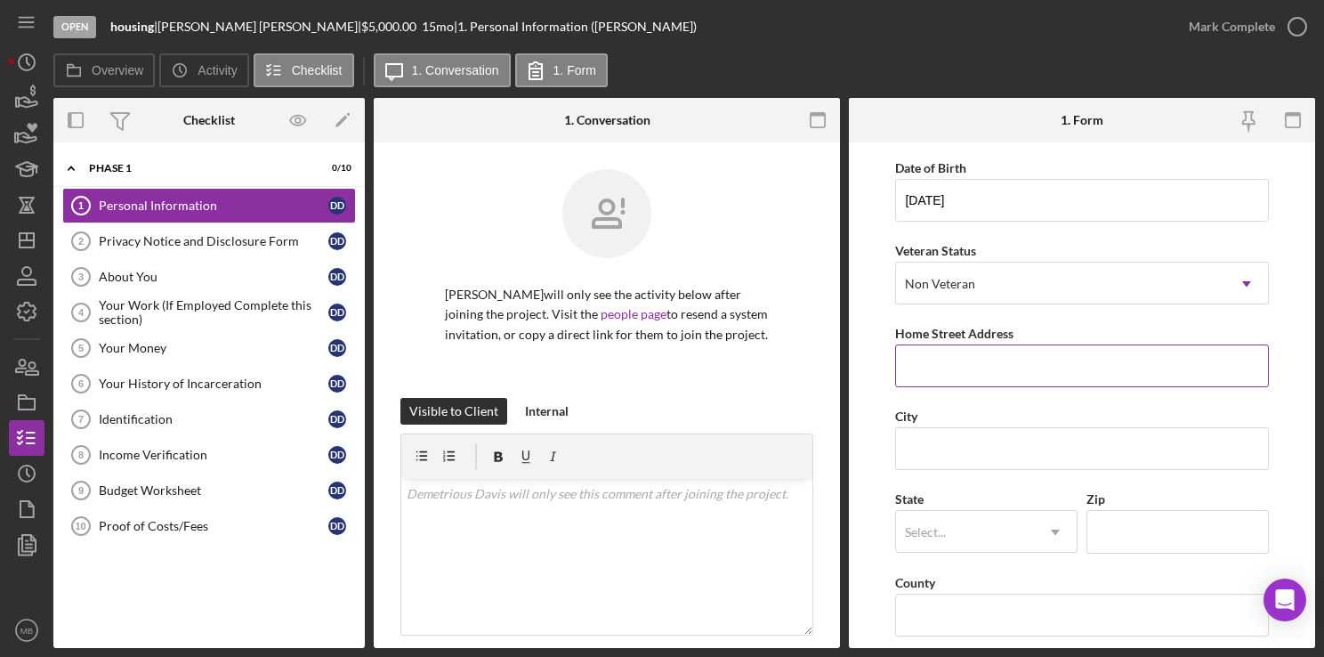
click at [964, 360] on input "Home Street Address" at bounding box center [1081, 365] width 373 height 43
type input "[STREET_ADDRESS][PERSON_NAME]"
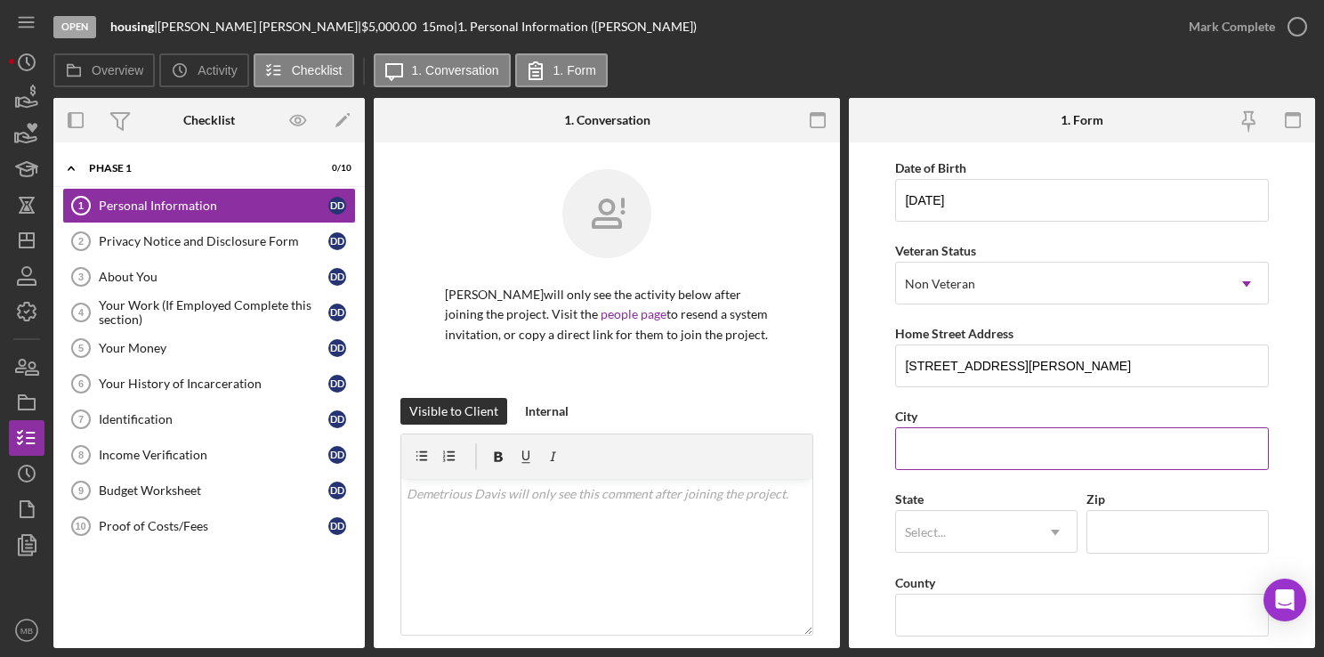
click at [1038, 465] on input "City" at bounding box center [1081, 448] width 373 height 43
type input "[GEOGRAPHIC_DATA]"
click at [1153, 535] on input "Zip" at bounding box center [1177, 531] width 182 height 43
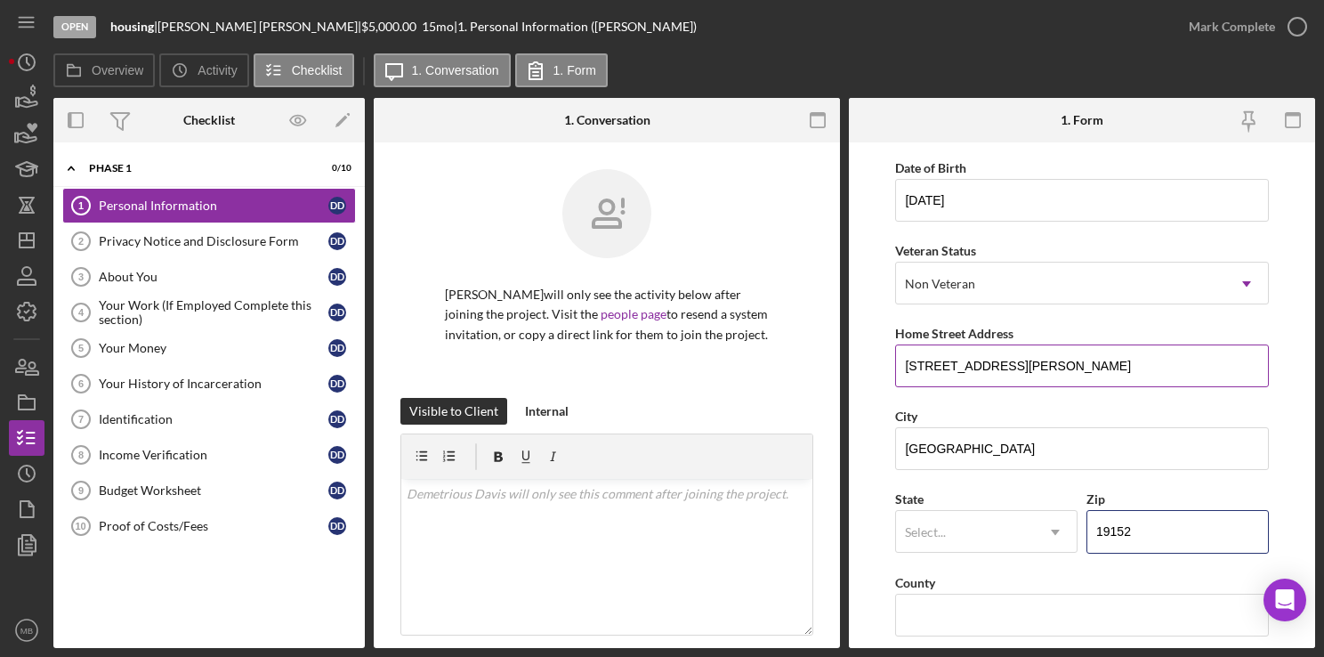
type input "19152"
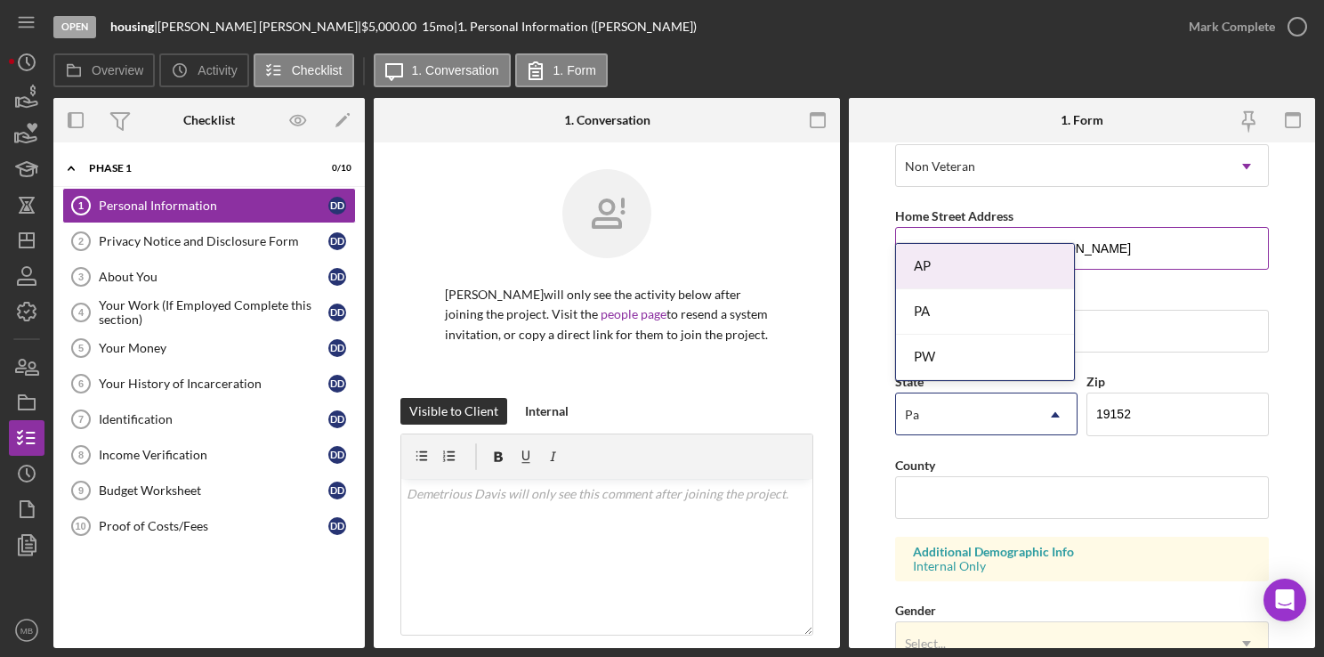
scroll to position [281, 0]
type input "Pa"
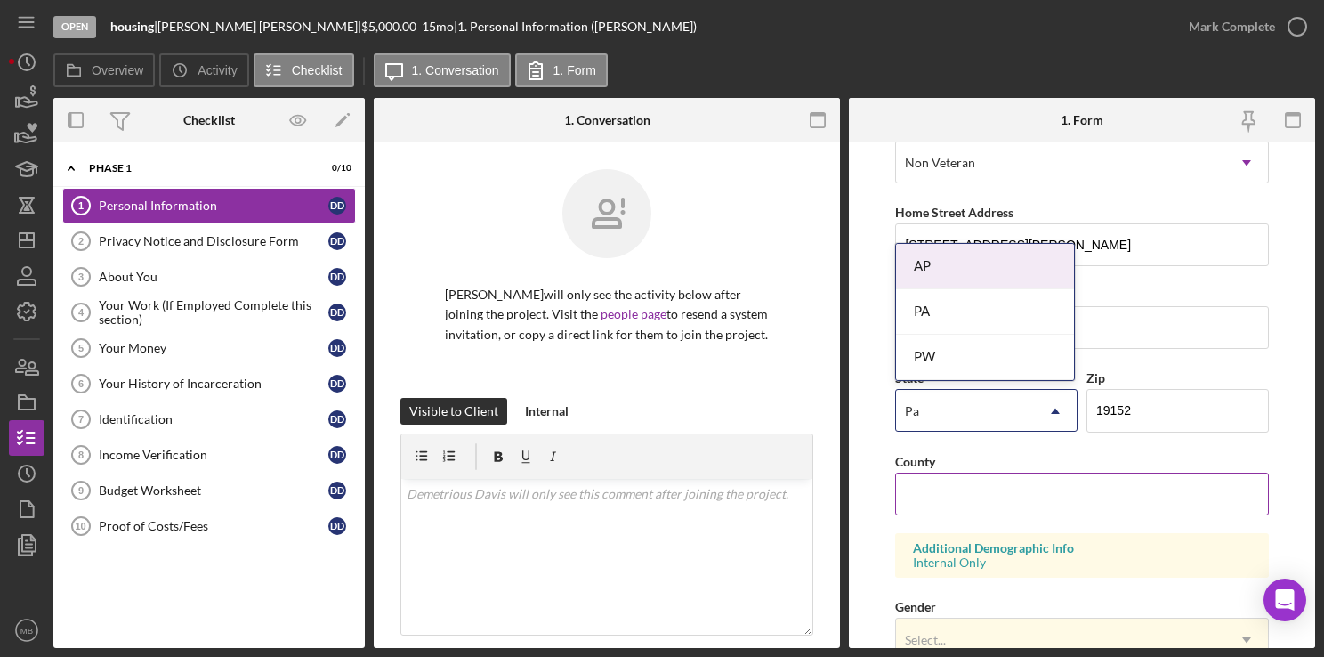
click at [1057, 508] on input "County" at bounding box center [1081, 493] width 373 height 43
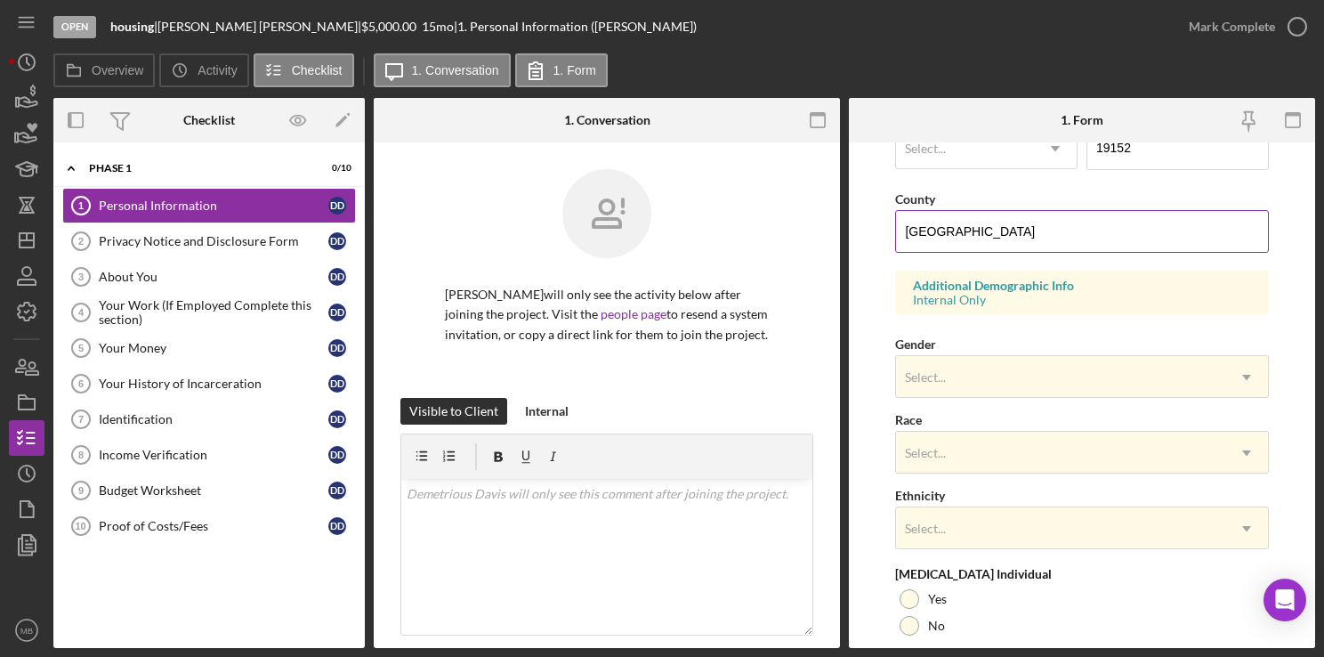
scroll to position [679, 0]
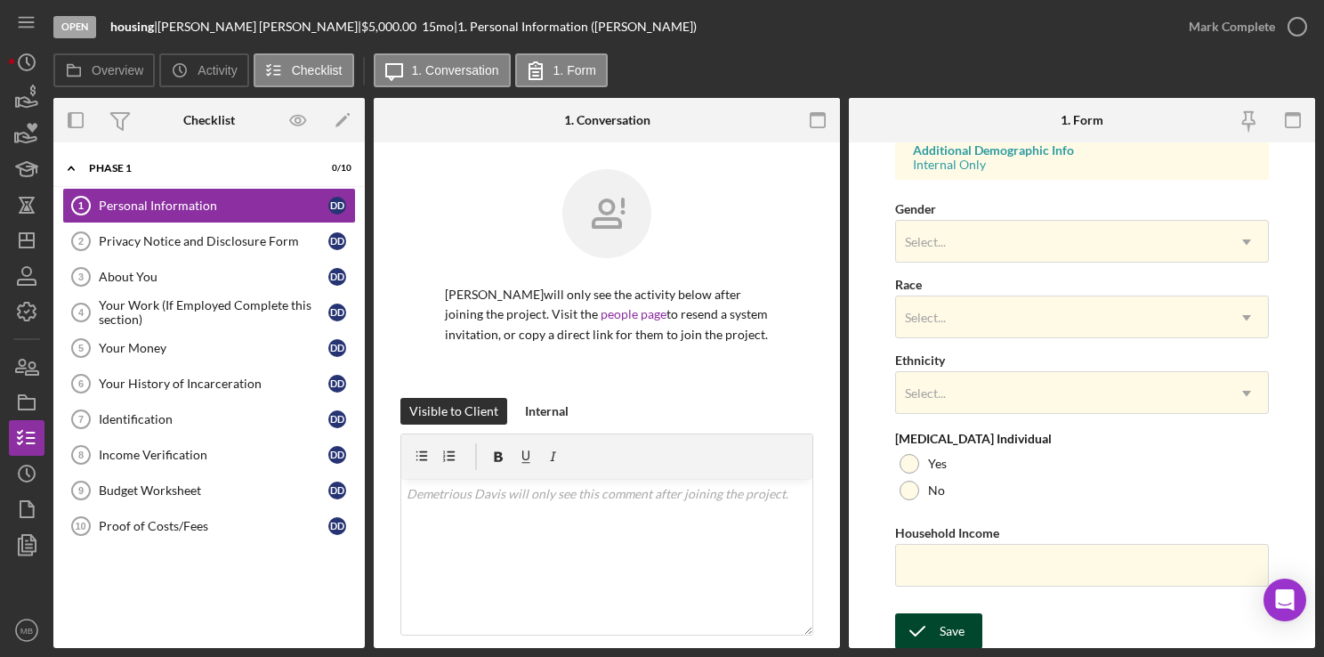
type input "[GEOGRAPHIC_DATA]"
click at [935, 633] on icon "submit" at bounding box center [917, 631] width 44 height 44
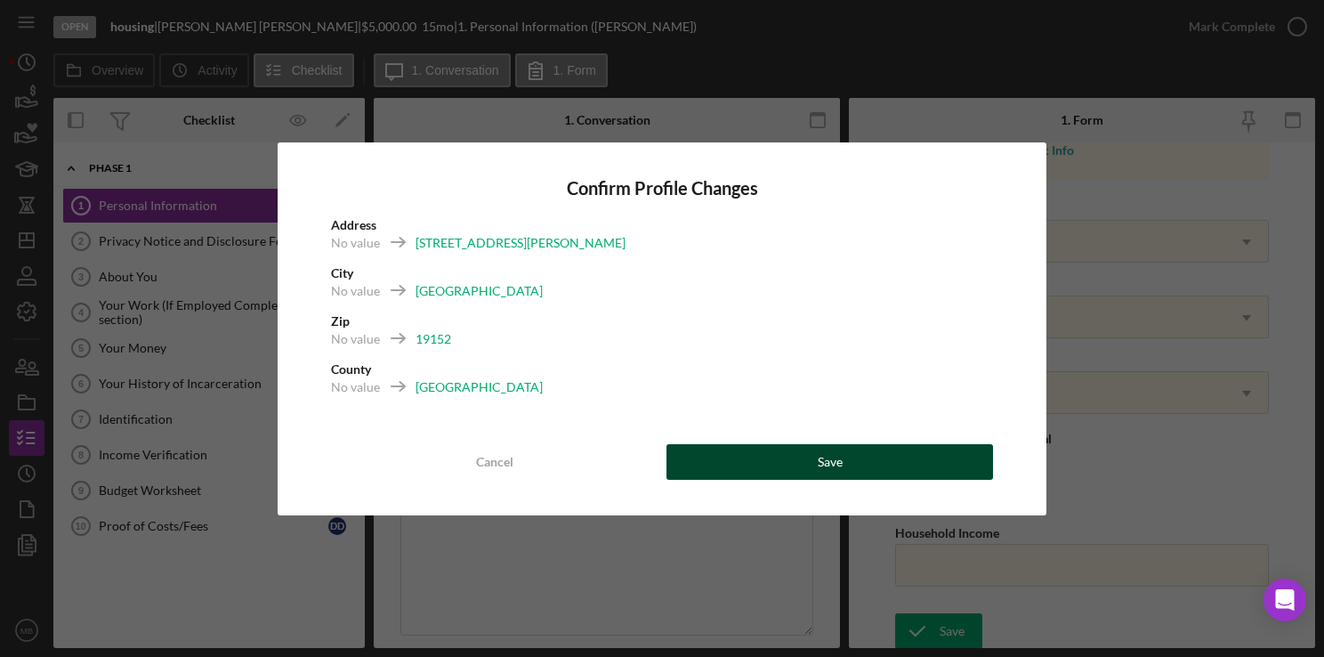
click at [836, 472] on div "Save" at bounding box center [830, 462] width 25 height 36
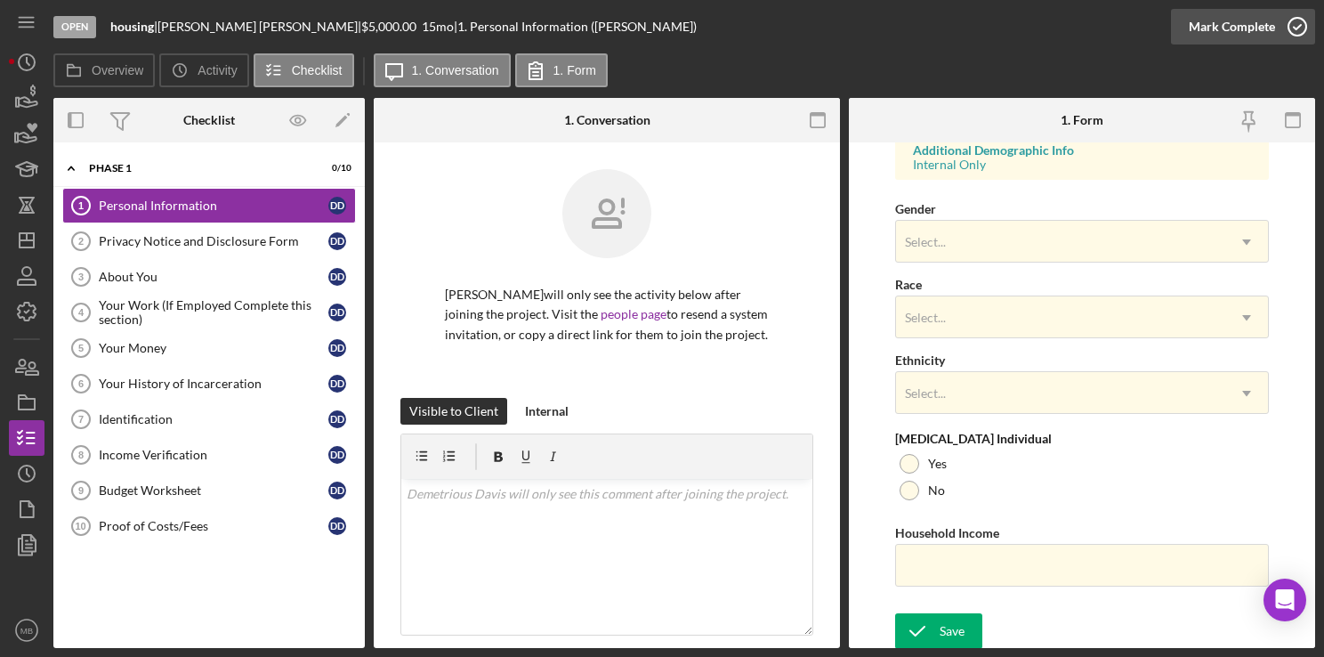
click at [1292, 37] on icon "button" at bounding box center [1297, 26] width 44 height 44
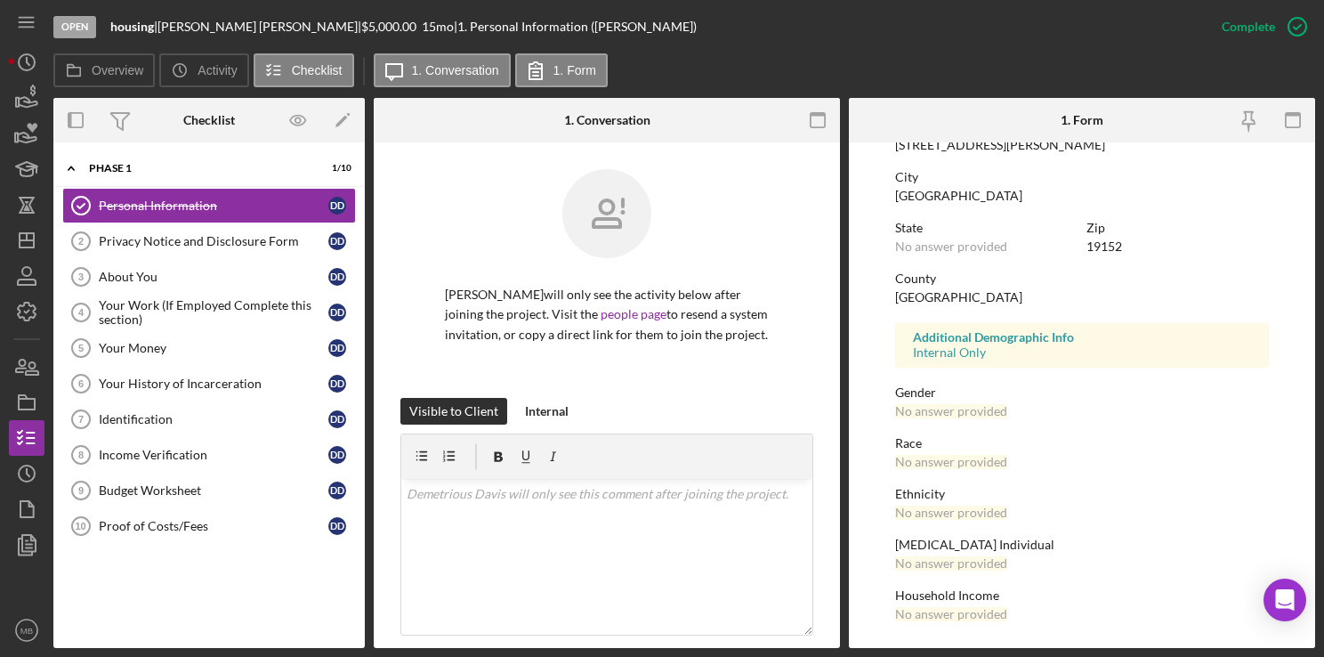
scroll to position [324, 0]
click at [196, 259] on link "About You 3 About You D D" at bounding box center [209, 277] width 294 height 36
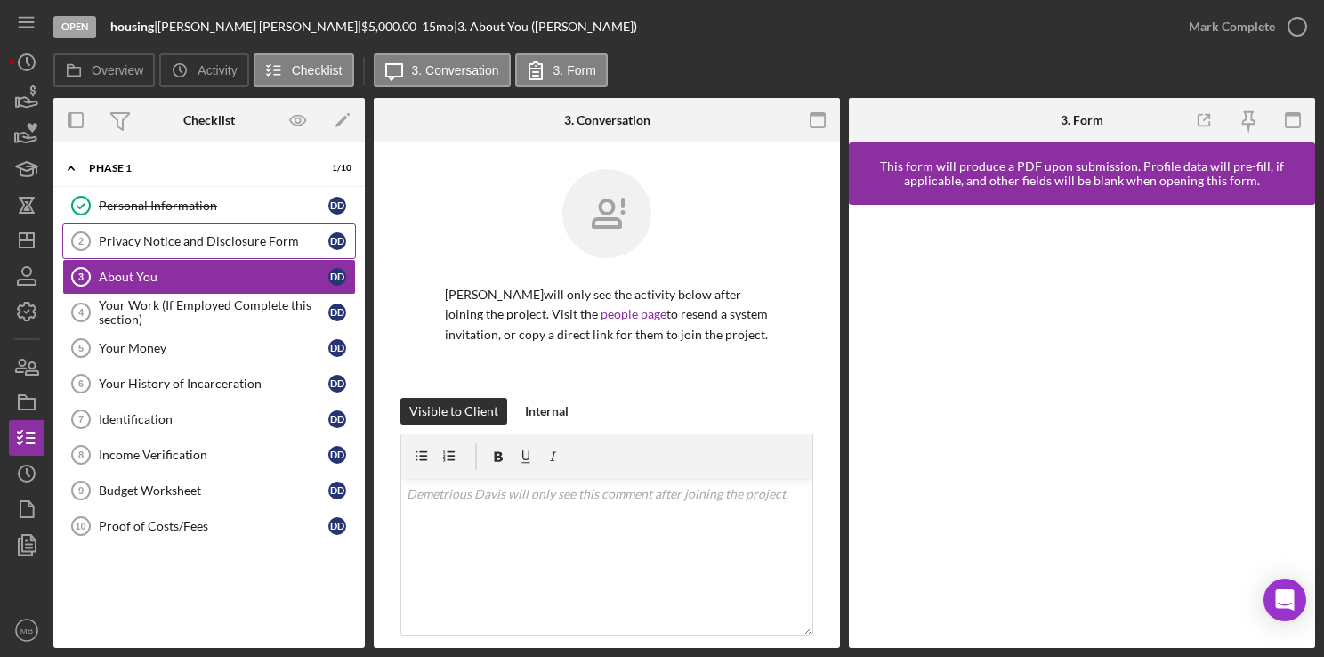
click at [214, 249] on link "Privacy Notice and Disclosure Form 2 Privacy Notice and Disclosure Form D D" at bounding box center [209, 241] width 294 height 36
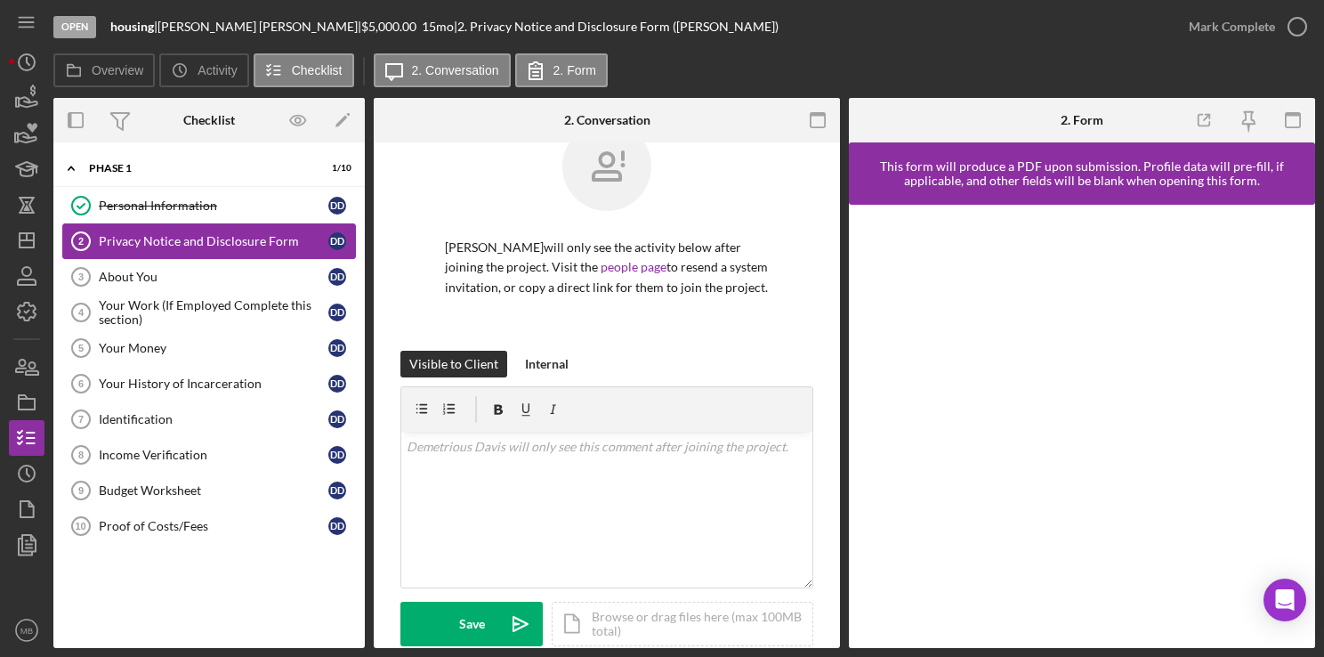
scroll to position [48, 0]
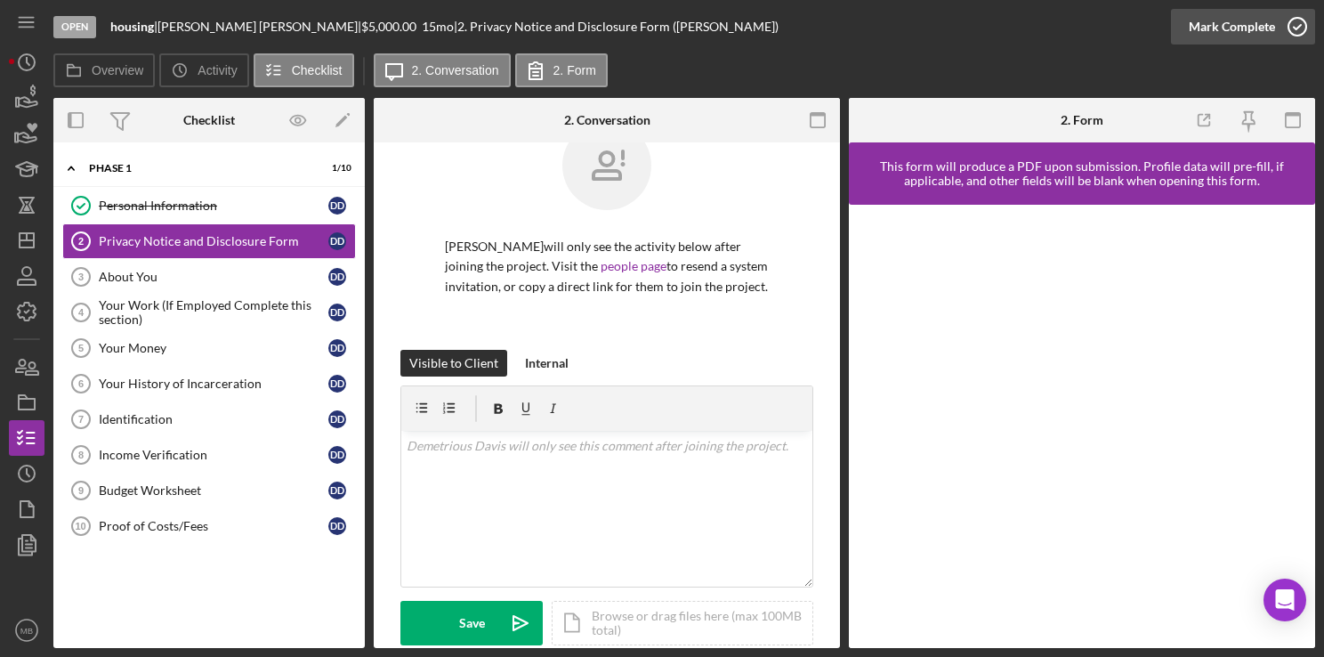
click at [1292, 34] on circle "button" at bounding box center [1297, 27] width 18 height 18
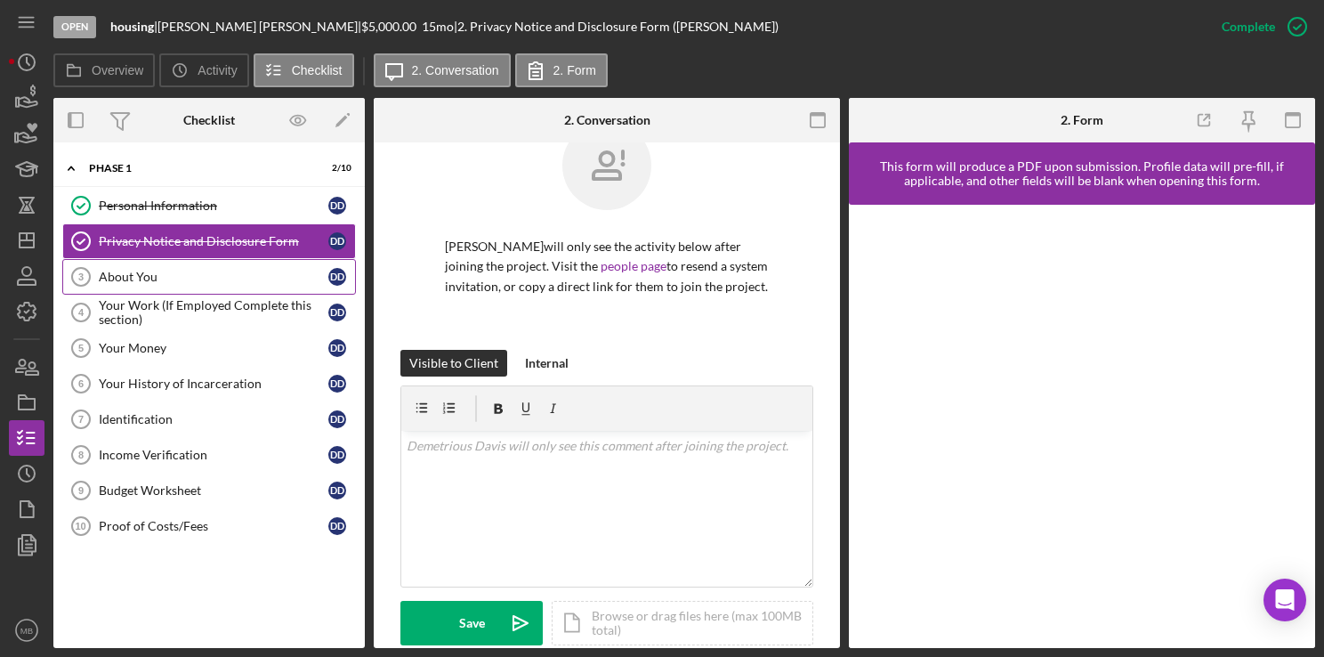
click at [138, 278] on div "About You" at bounding box center [214, 277] width 230 height 14
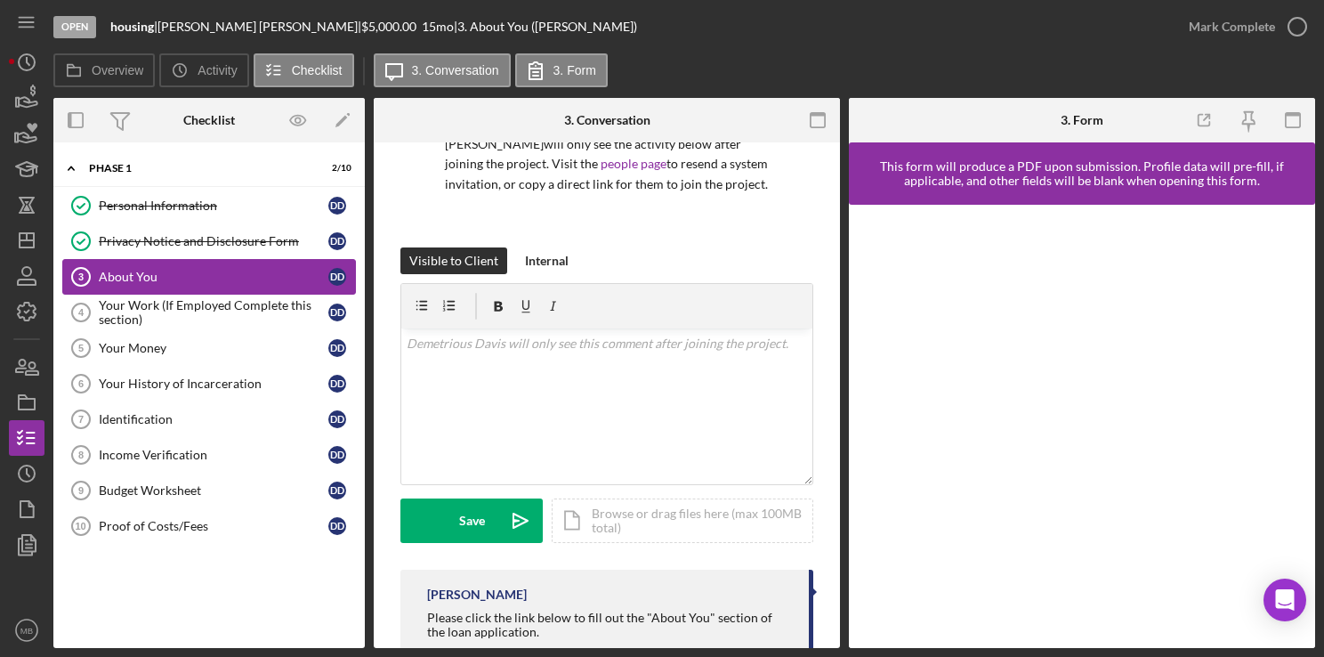
scroll to position [218, 0]
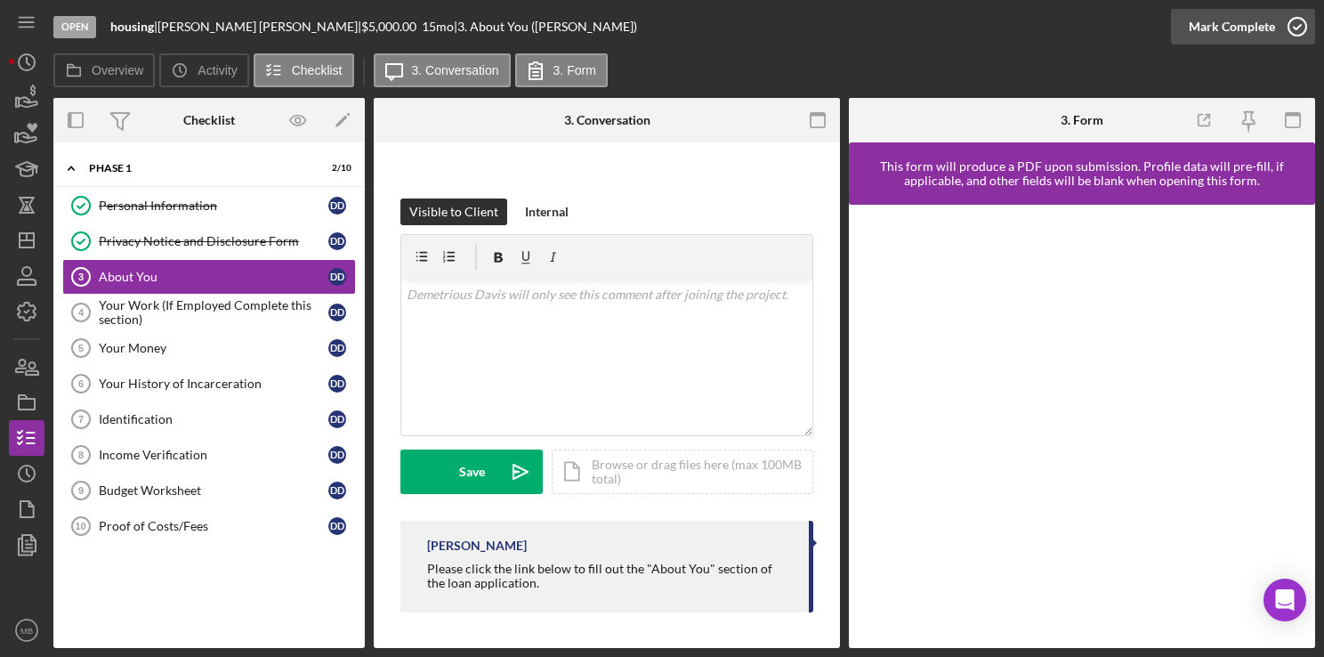
click at [1296, 39] on icon "button" at bounding box center [1297, 26] width 44 height 44
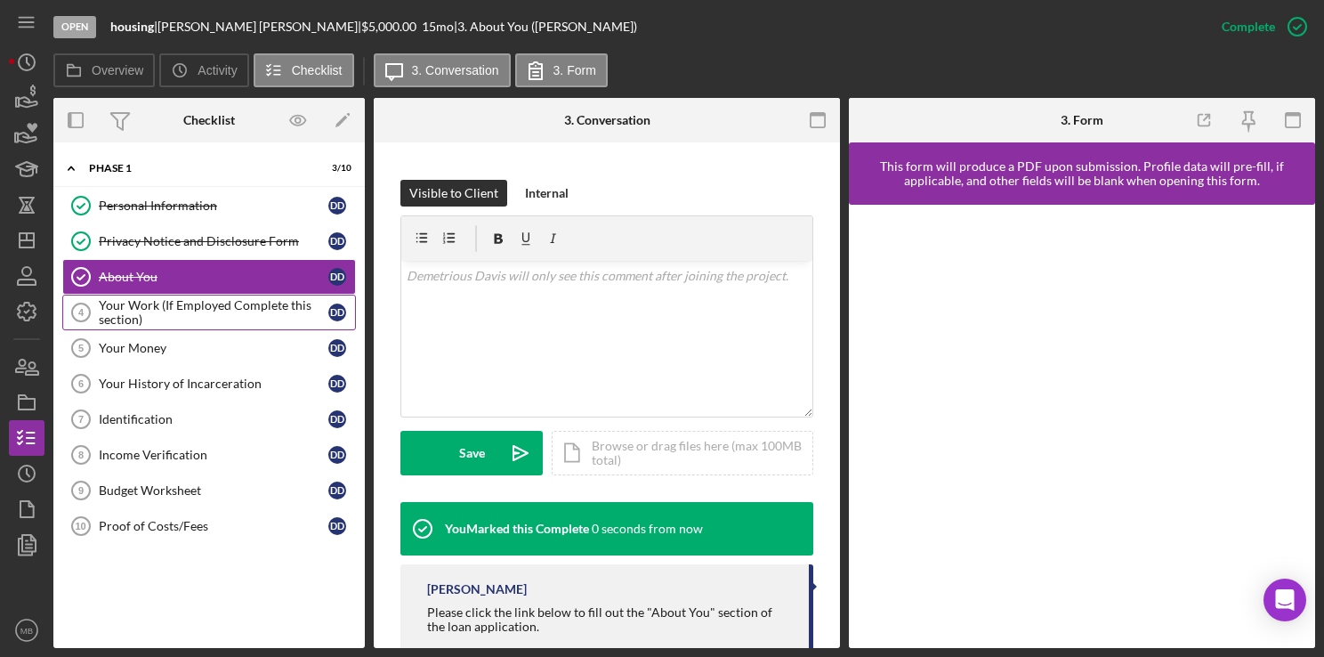
click at [192, 317] on div "Your Work (If Employed Complete this section)" at bounding box center [214, 312] width 230 height 28
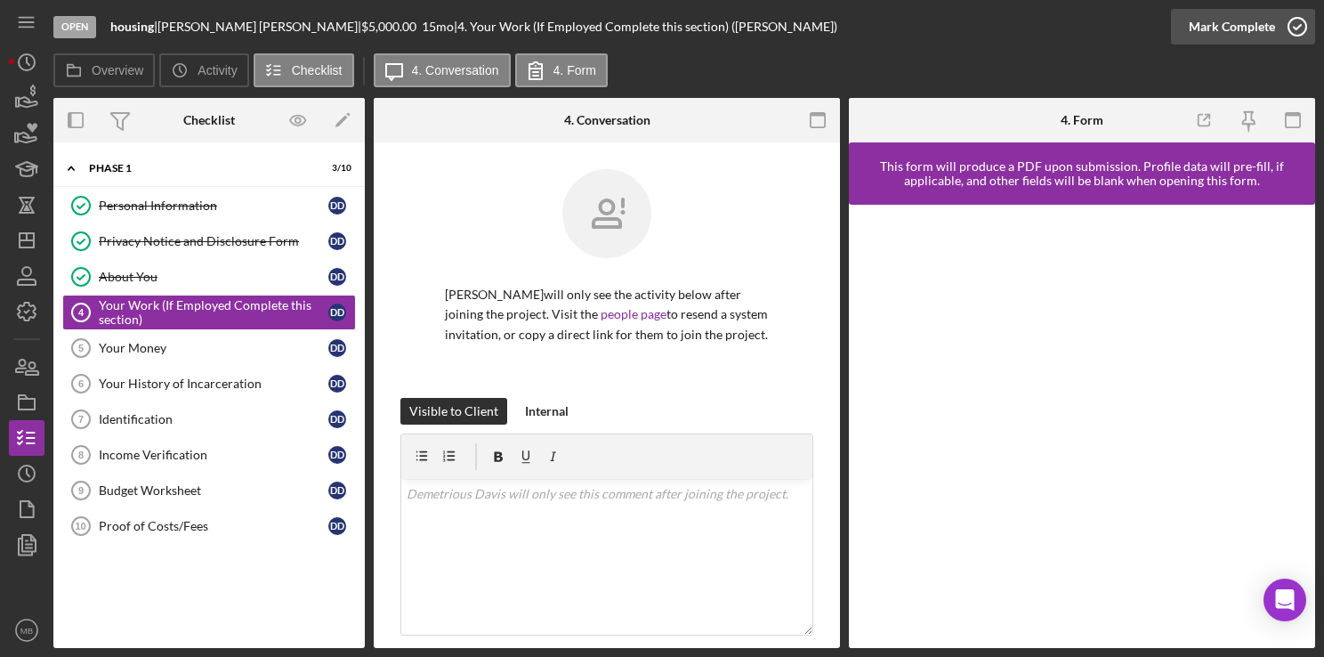
click at [1294, 30] on icon "button" at bounding box center [1297, 26] width 44 height 44
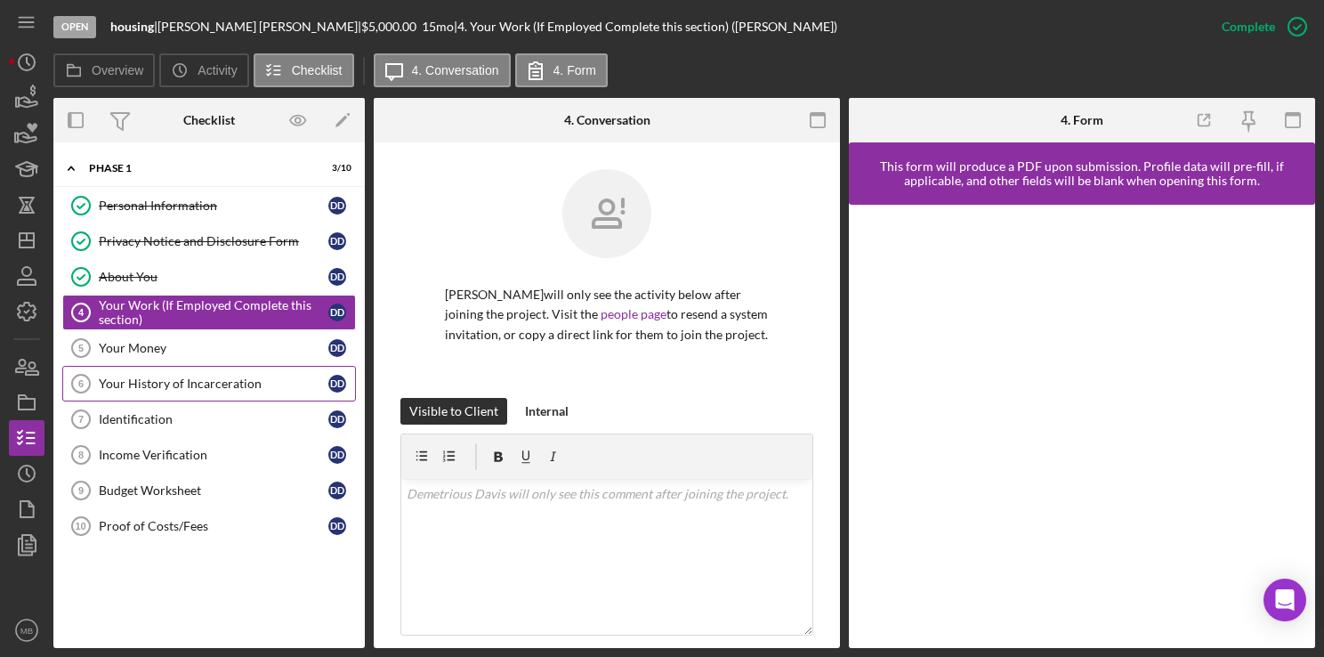
click at [114, 366] on link "Your History of Incarceration 6 Your History of Incarceration D D" at bounding box center [209, 384] width 294 height 36
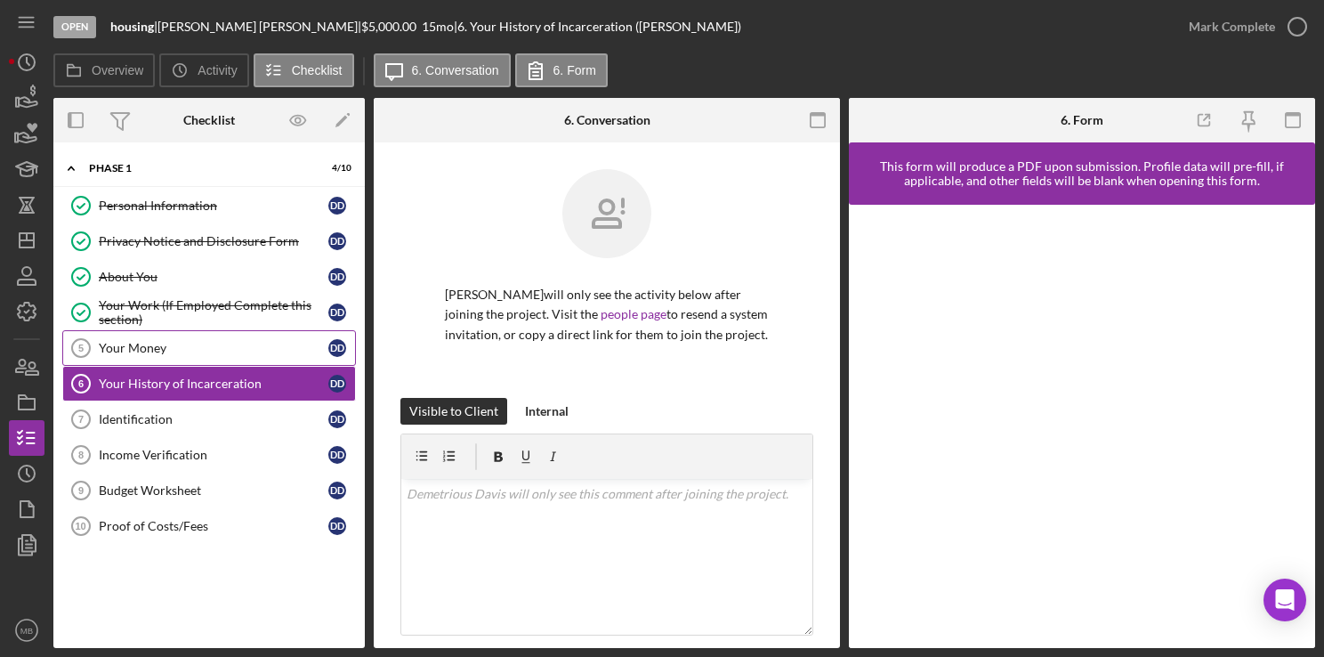
click at [150, 356] on link "Your Money 5 Your Money D D" at bounding box center [209, 348] width 294 height 36
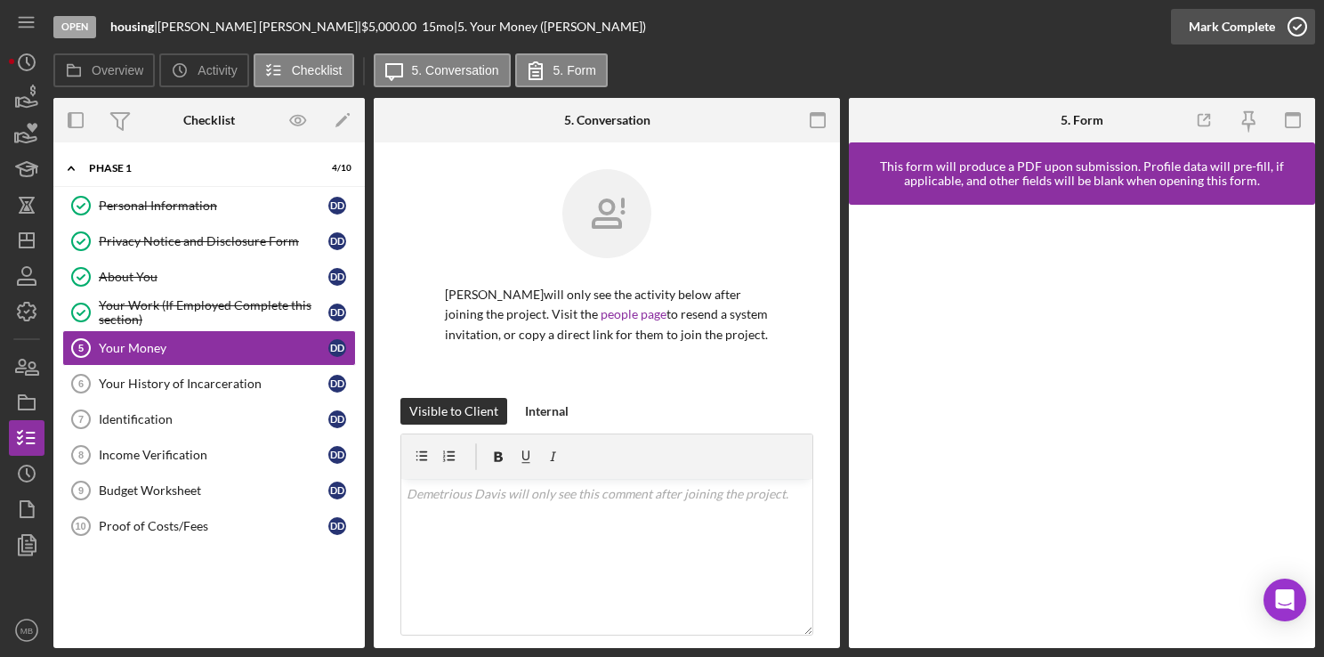
click at [1296, 32] on icon "button" at bounding box center [1297, 26] width 44 height 44
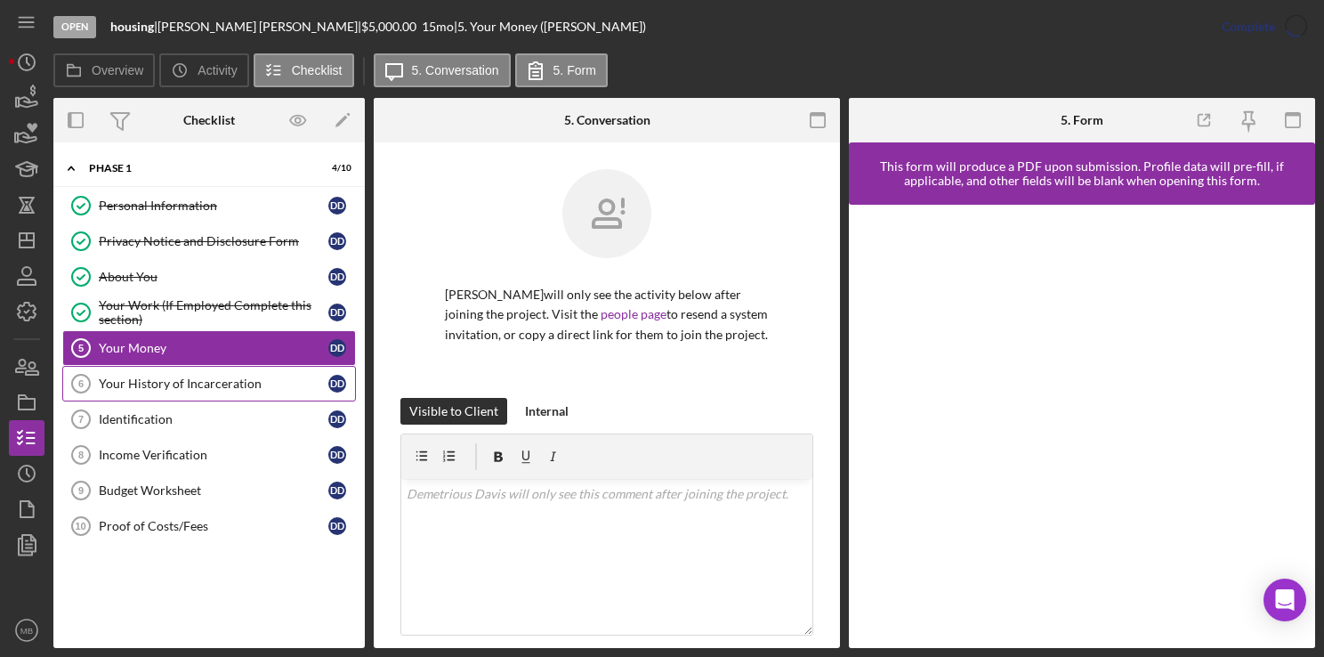
click at [182, 378] on div "Your History of Incarceration" at bounding box center [214, 383] width 230 height 14
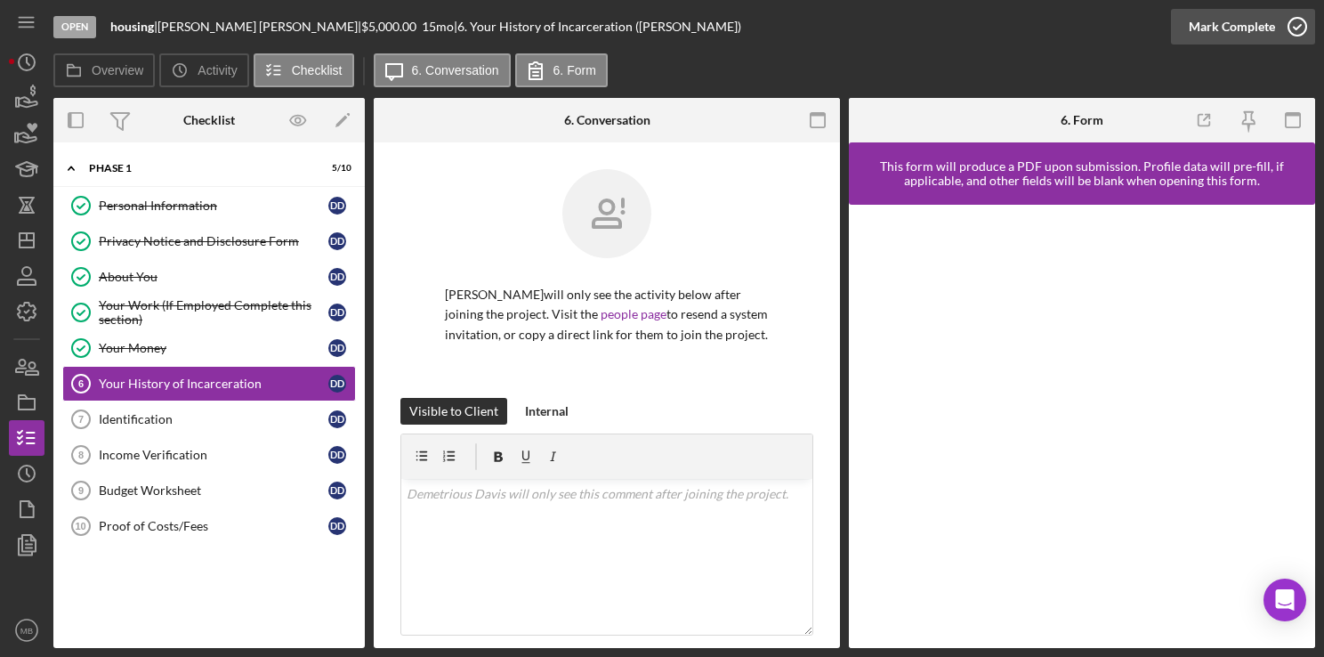
click at [1286, 33] on icon "button" at bounding box center [1297, 26] width 44 height 44
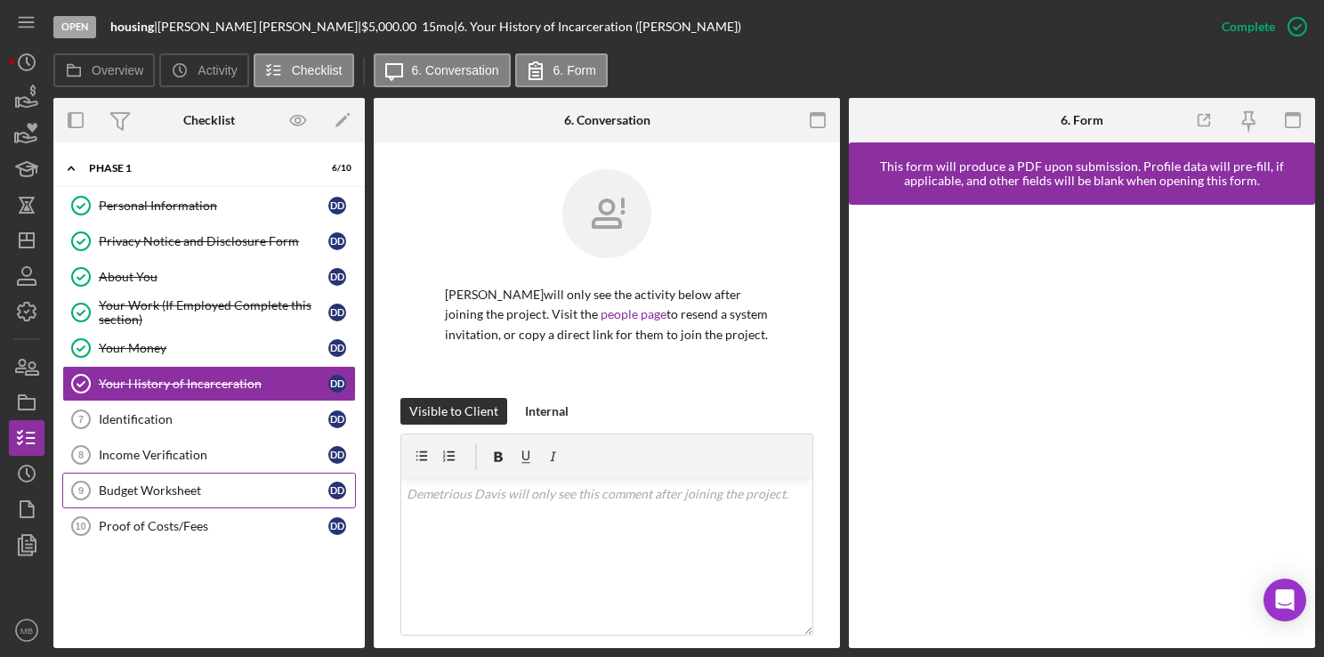
click at [164, 493] on div "Budget Worksheet" at bounding box center [214, 490] width 230 height 14
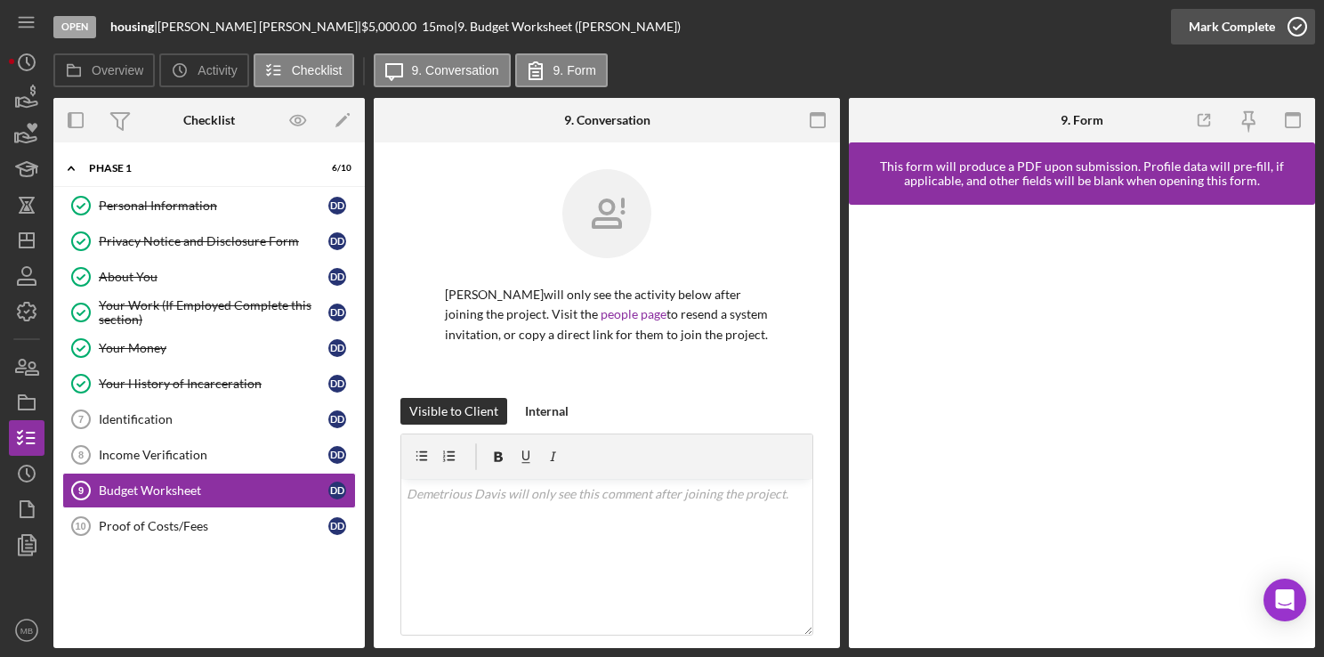
click at [1300, 30] on icon "button" at bounding box center [1297, 26] width 44 height 44
